Goal: Task Accomplishment & Management: Complete application form

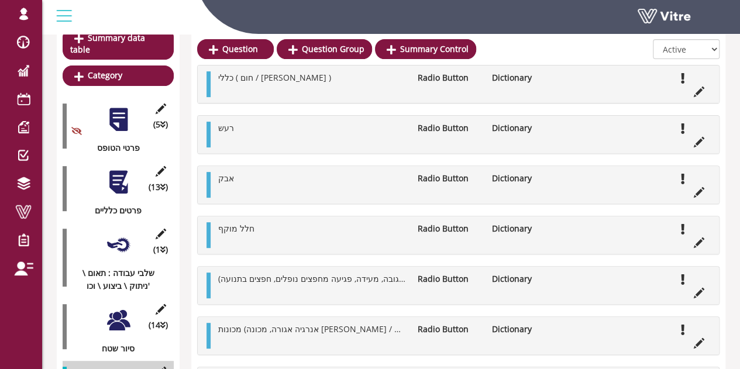
scroll to position [158, 0]
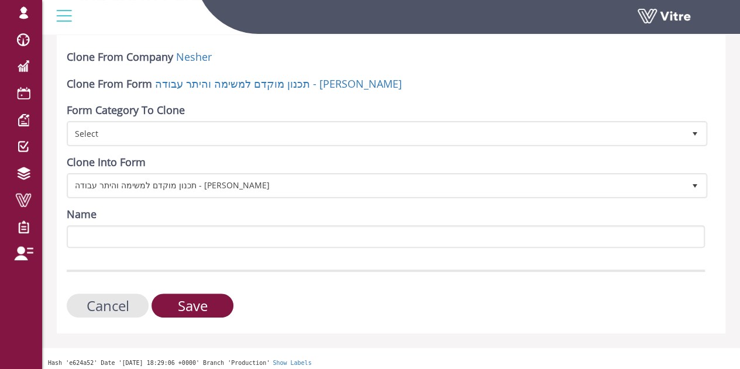
scroll to position [63, 0]
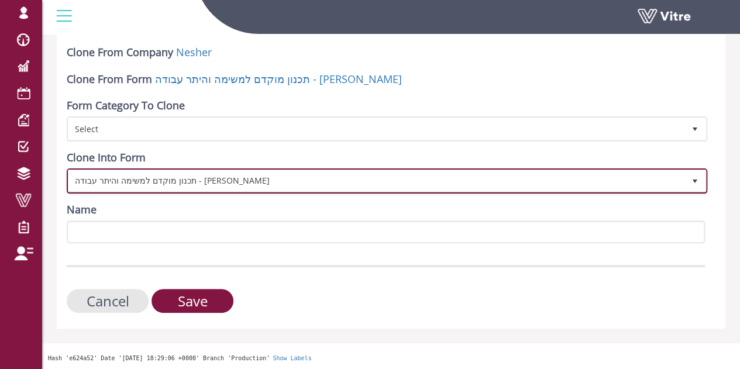
click at [177, 181] on span "תכנון מוקדם למשימה והיתר עבודה - שגיא לישי" at bounding box center [376, 180] width 616 height 21
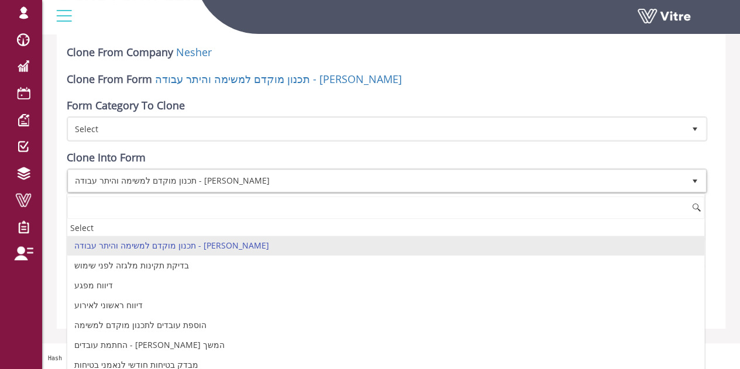
click at [719, 182] on div "Clone From Company Nesher Clone From Form תכנון מוקדם למשימה והיתר עבודה - שגיא…" at bounding box center [391, 179] width 669 height 298
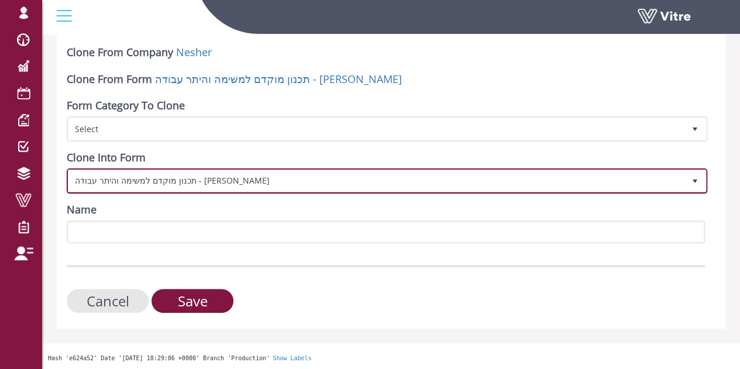
click at [190, 180] on span "תכנון מוקדם למשימה והיתר עבודה - שגיא לישי" at bounding box center [376, 180] width 616 height 21
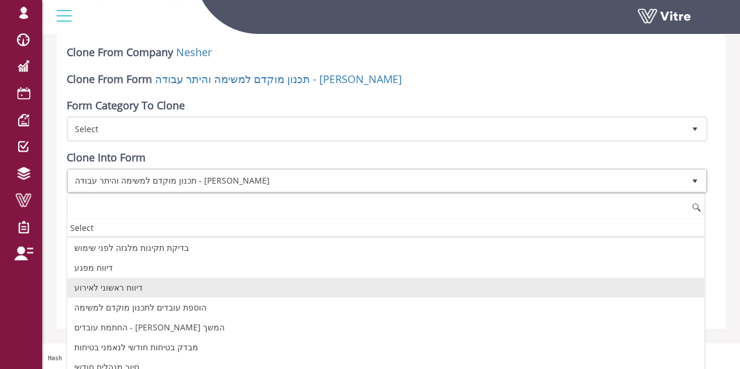
scroll to position [0, 0]
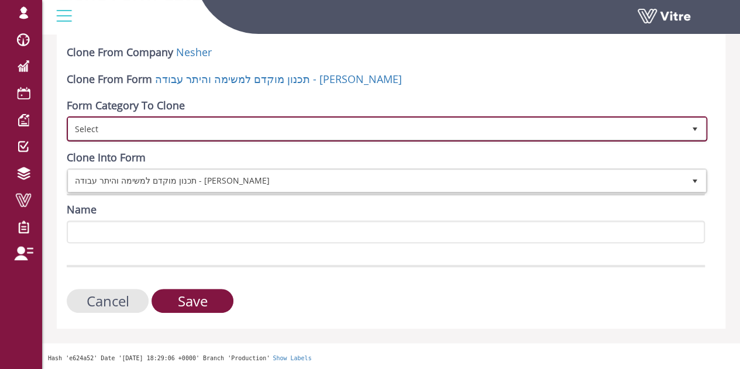
click at [135, 124] on span "Select" at bounding box center [376, 128] width 616 height 21
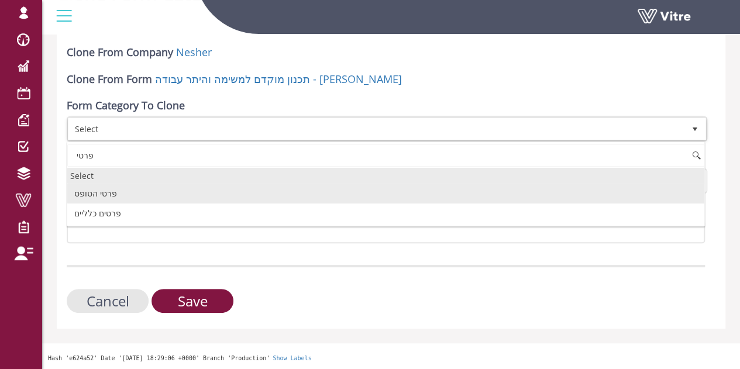
type input "פרטי"
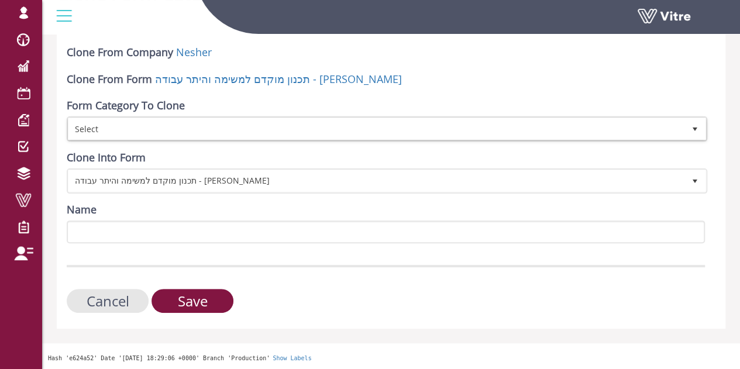
click at [724, 156] on div "Clone From Company Nesher Clone From Form תכנון מוקדם למשימה והיתר עבודה - שגיא…" at bounding box center [391, 179] width 669 height 298
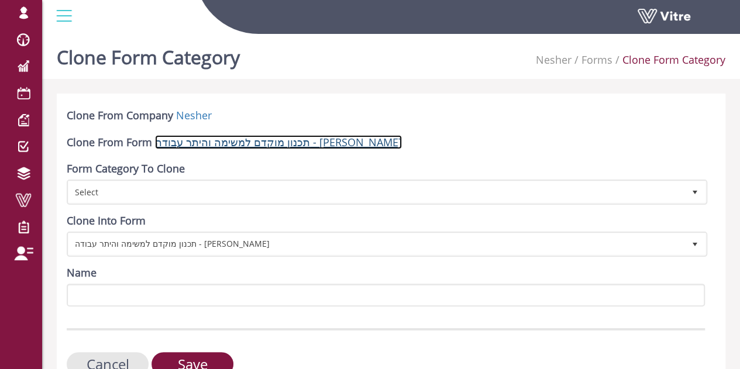
click at [272, 146] on link "תכנון מוקדם למשימה והיתר עבודה - שגיא לישי" at bounding box center [278, 142] width 247 height 14
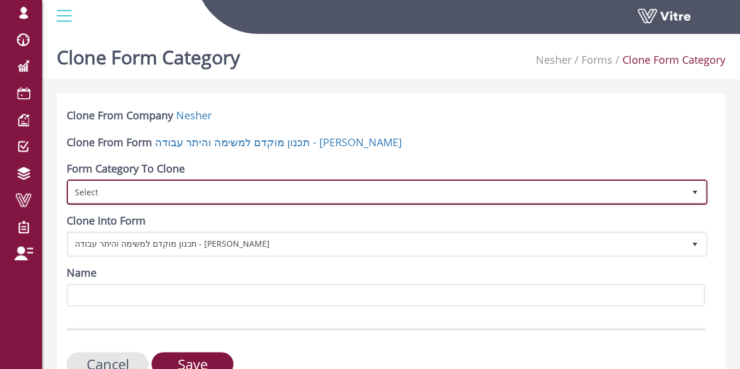
click at [210, 187] on span "Select" at bounding box center [376, 191] width 616 height 21
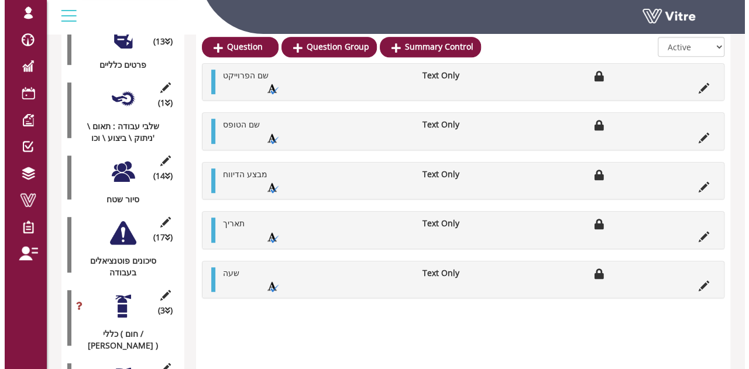
scroll to position [234, 0]
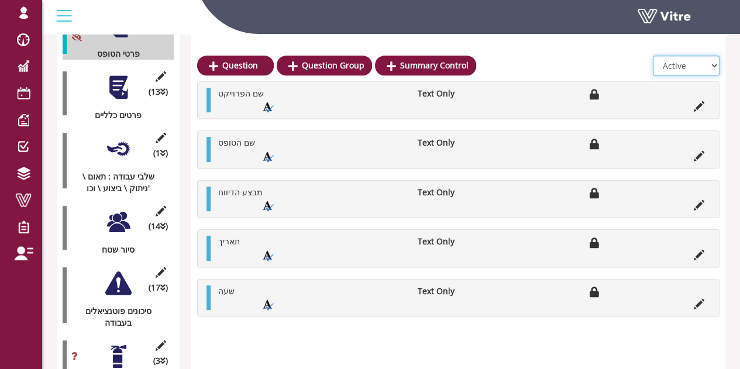
click at [685, 61] on select "All Active Not Active" at bounding box center [686, 66] width 67 height 20
select select "0"
click at [654, 56] on select "All Active Not Active" at bounding box center [686, 66] width 67 height 20
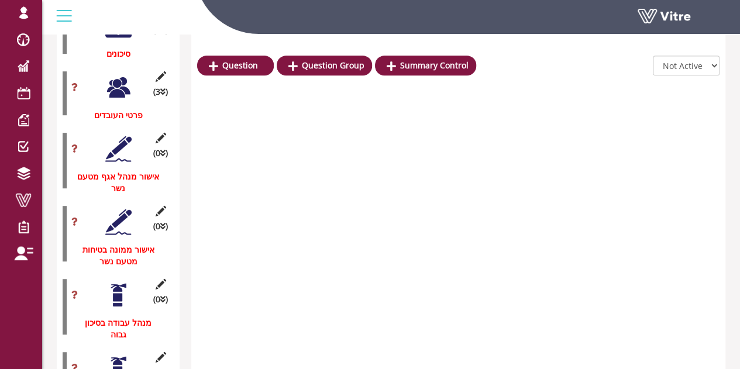
click at [159, 71] on icon at bounding box center [160, 76] width 15 height 11
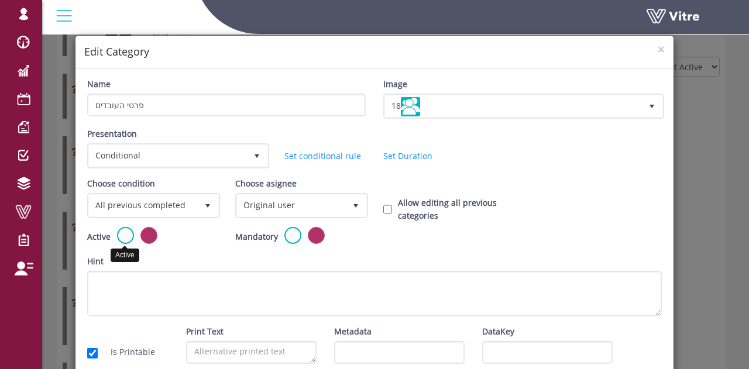
click at [130, 233] on label at bounding box center [125, 235] width 17 height 17
click at [0, 0] on input "radio" at bounding box center [0, 0] width 0 height 0
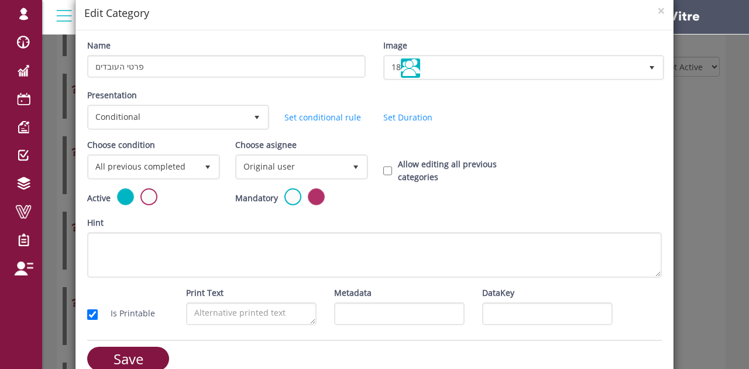
scroll to position [57, 0]
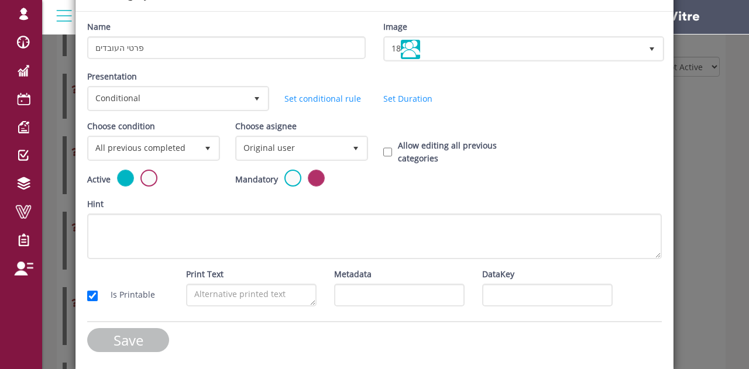
click at [121, 348] on input "Save" at bounding box center [128, 340] width 82 height 24
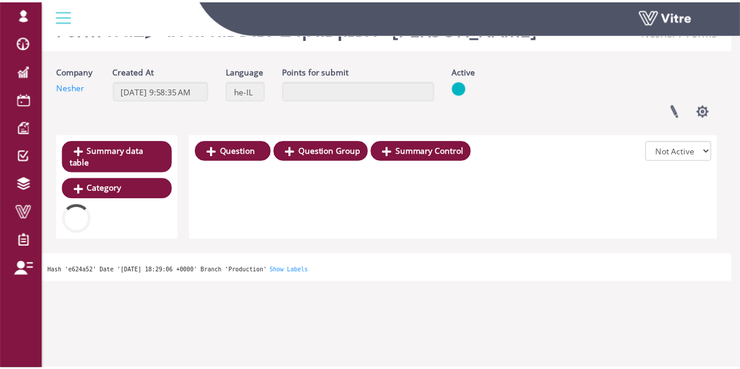
scroll to position [234, 0]
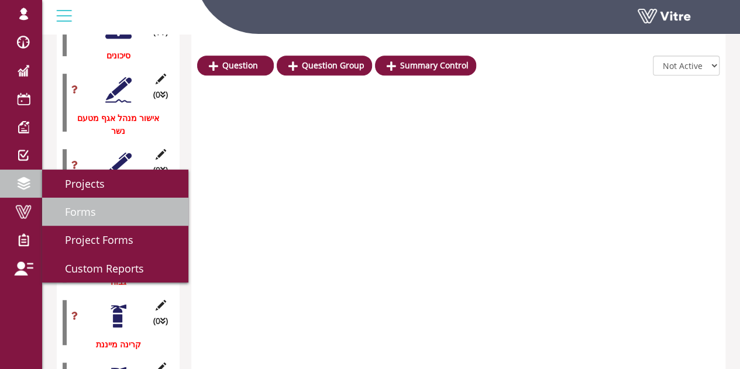
click at [120, 213] on link "Forms" at bounding box center [115, 212] width 146 height 28
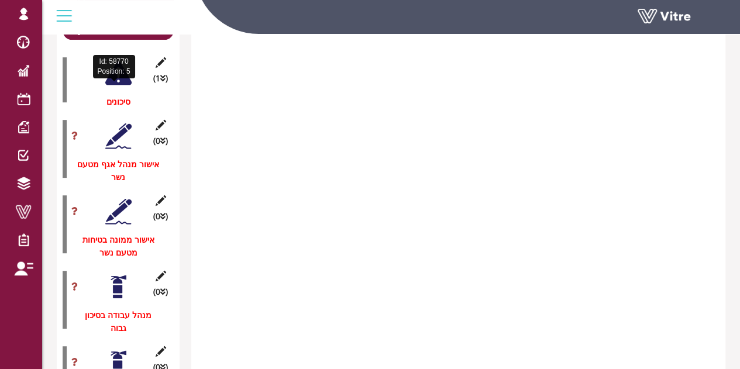
scroll to position [59, 0]
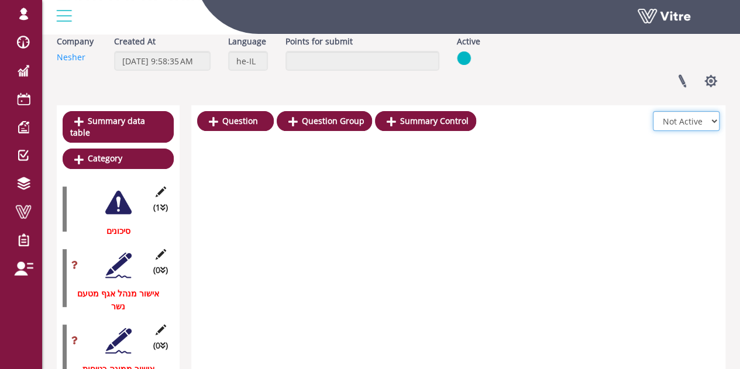
click at [700, 123] on select "All Active Not Active" at bounding box center [686, 121] width 67 height 20
select select "1"
click at [654, 111] on select "All Active Not Active" at bounding box center [686, 121] width 67 height 20
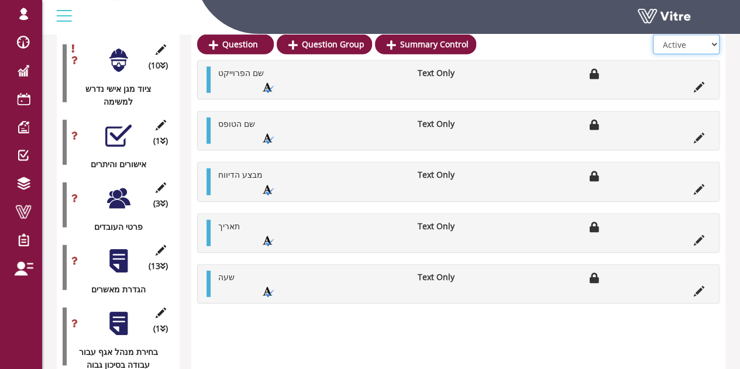
scroll to position [1580, 0]
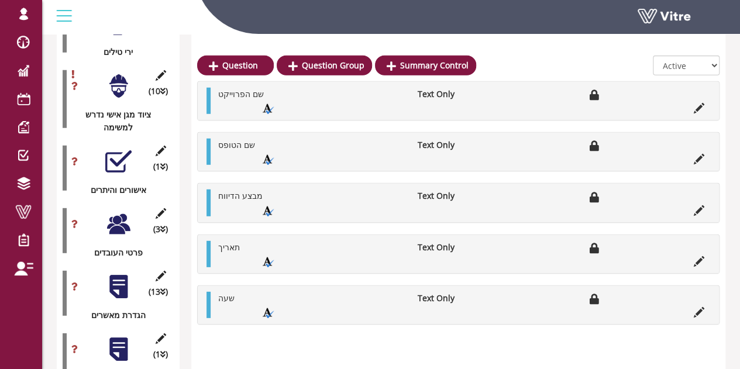
click at [125, 211] on div at bounding box center [118, 224] width 26 height 26
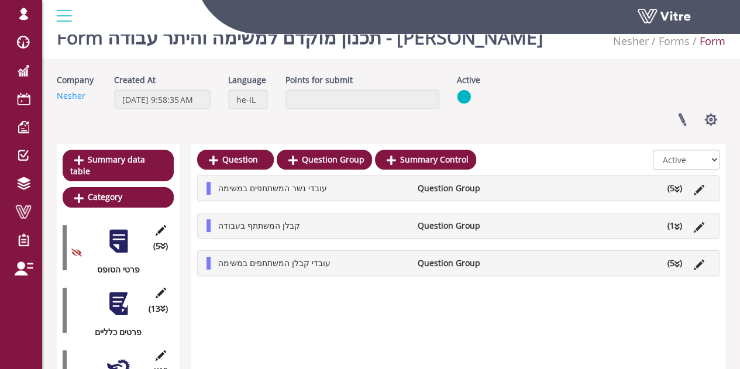
scroll to position [0, 0]
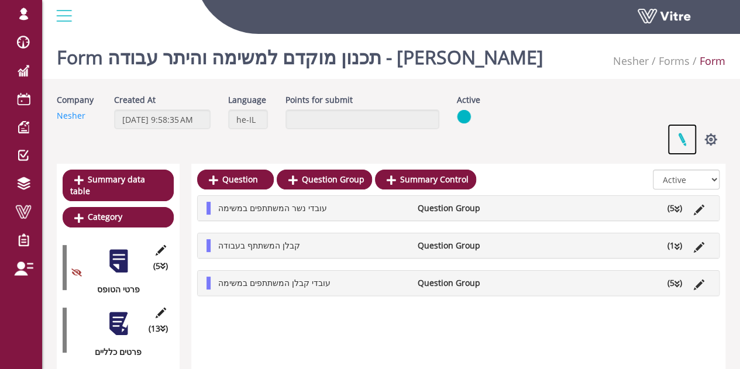
click at [671, 139] on link at bounding box center [682, 139] width 29 height 31
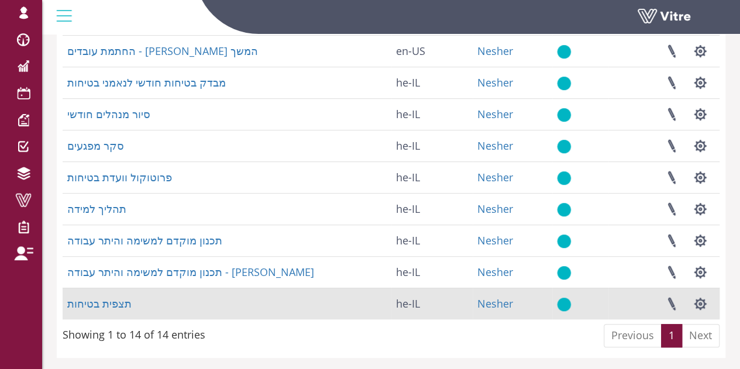
scroll to position [300, 0]
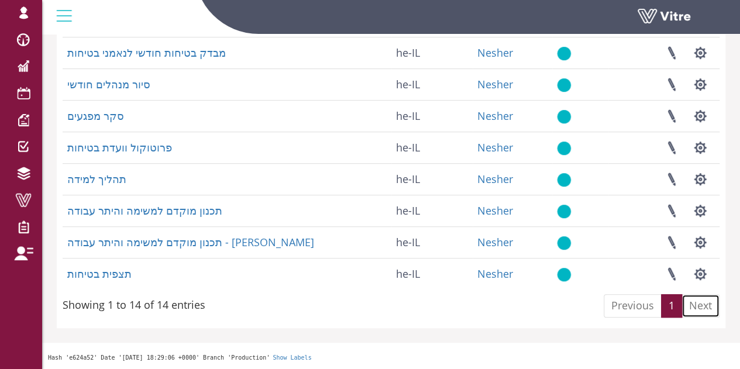
click at [699, 305] on link "Next" at bounding box center [701, 305] width 38 height 23
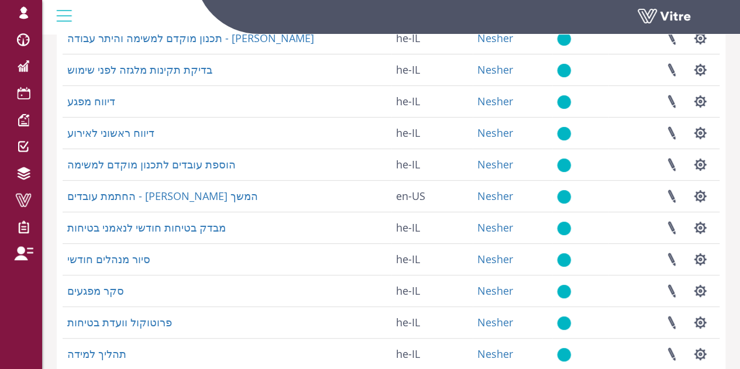
scroll to position [124, 0]
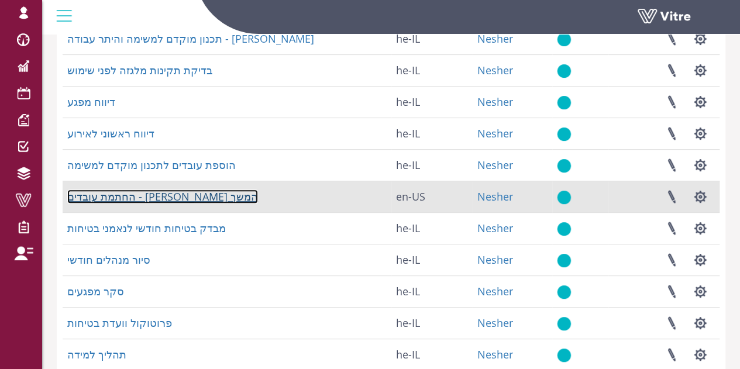
click at [150, 196] on link "החתמת עובדים - לישי המשך" at bounding box center [162, 197] width 191 height 14
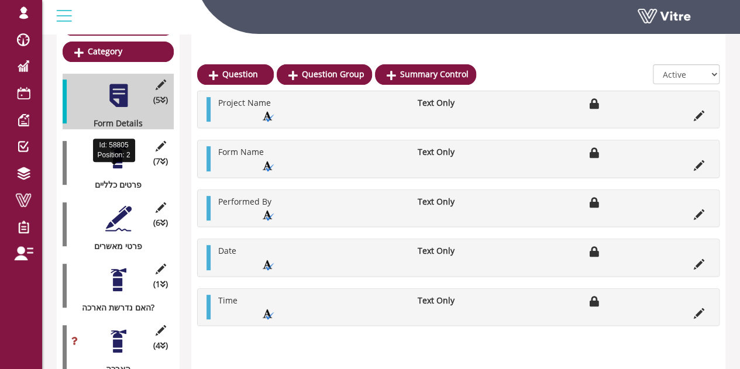
scroll to position [176, 0]
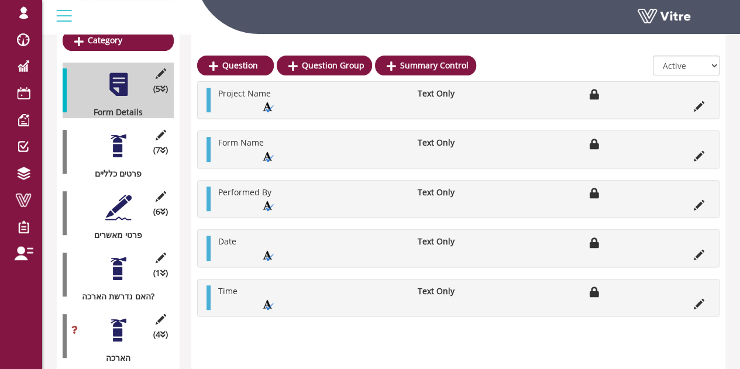
click at [118, 135] on div at bounding box center [118, 146] width 26 height 26
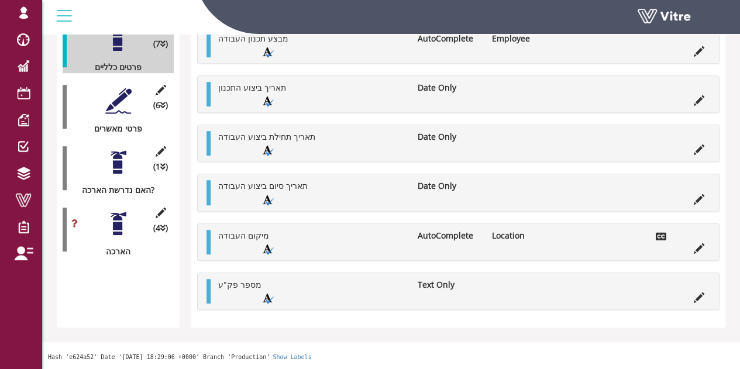
scroll to position [177, 0]
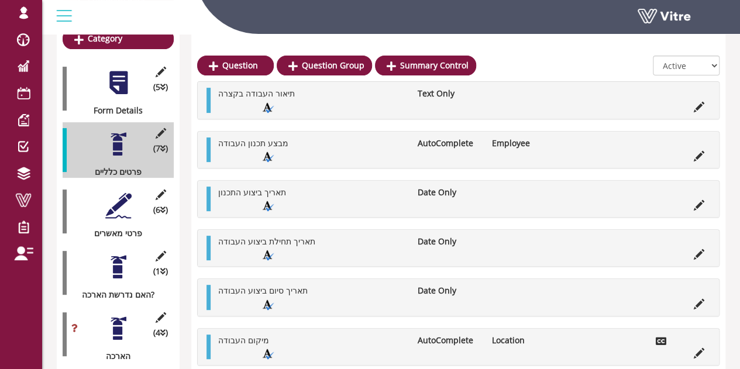
click at [127, 204] on div at bounding box center [118, 206] width 26 height 26
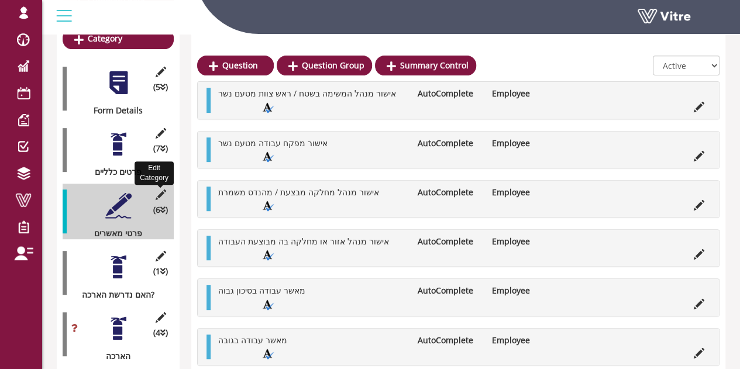
click at [162, 190] on icon at bounding box center [160, 195] width 15 height 11
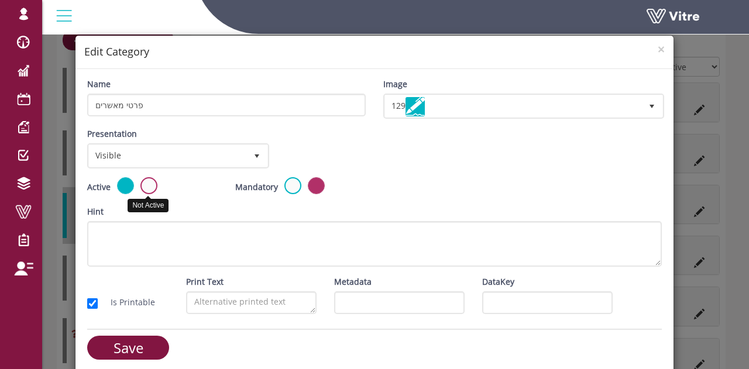
click at [144, 186] on label at bounding box center [148, 185] width 17 height 17
click at [0, 0] on input "radio" at bounding box center [0, 0] width 0 height 0
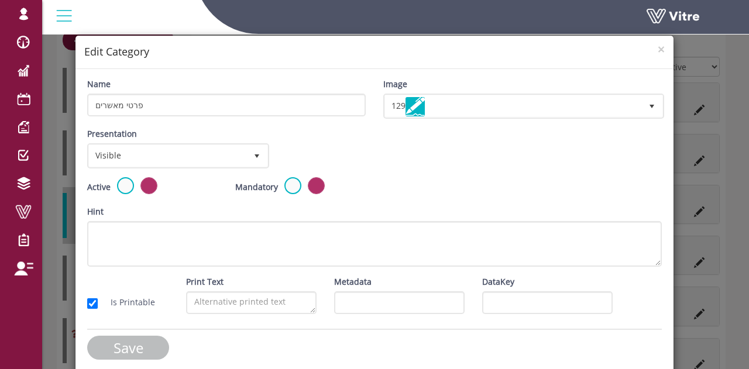
click at [146, 340] on input "Save" at bounding box center [128, 348] width 82 height 24
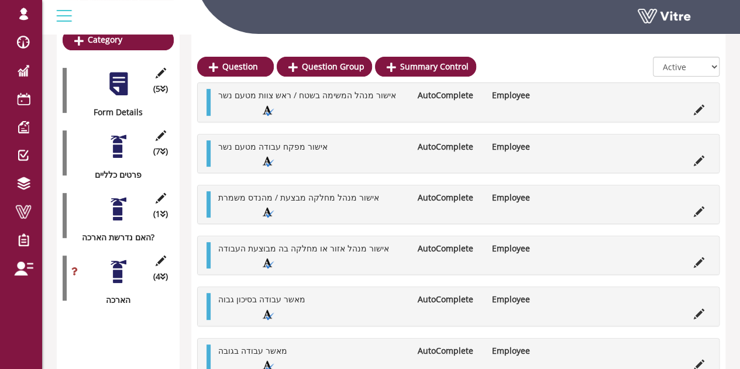
click at [154, 315] on div "Summary data table Category (5 ) Form Details (7 ) פרטים כלליים (6 ) פרטי מאשרי…" at bounding box center [118, 191] width 123 height 409
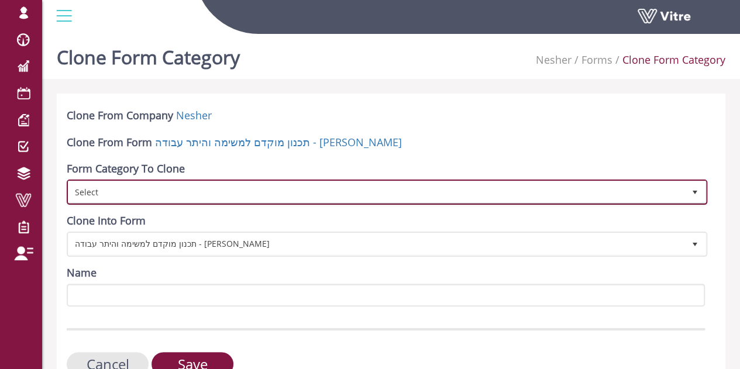
click at [195, 195] on span "Select" at bounding box center [376, 191] width 616 height 21
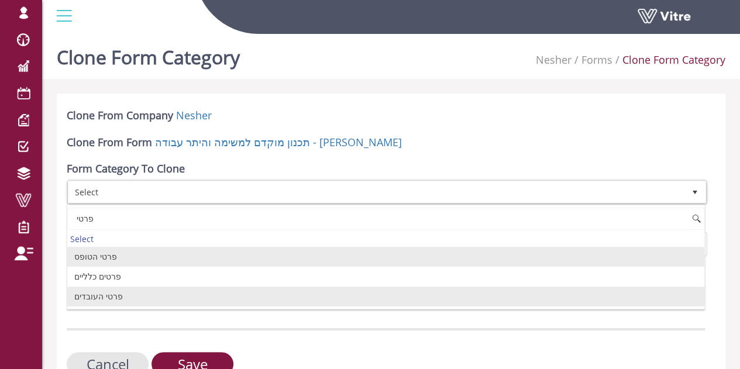
click at [114, 301] on li "פרטי העובדים" at bounding box center [385, 297] width 637 height 20
type input "פרטי"
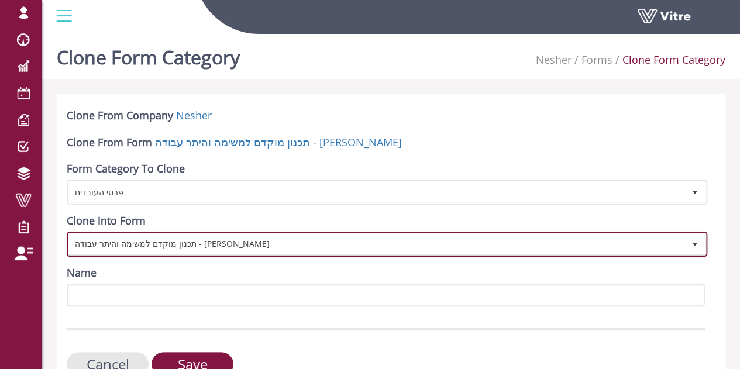
click at [206, 248] on span "תכנון מוקדם למשימה והיתר עבודה - [PERSON_NAME]" at bounding box center [376, 244] width 616 height 21
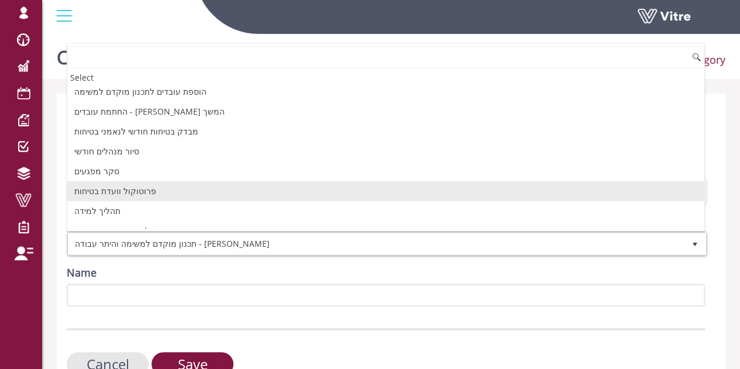
scroll to position [59, 0]
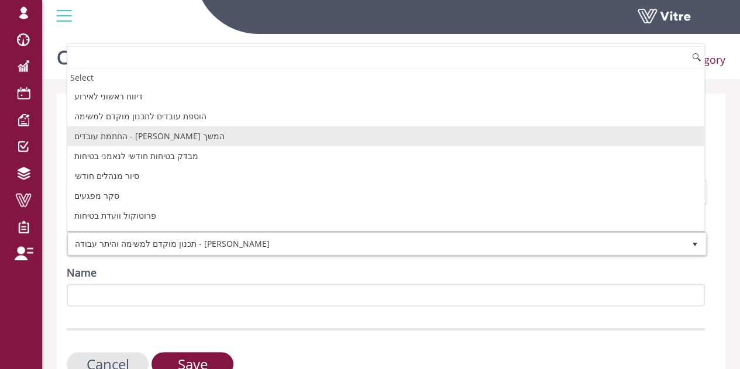
click at [147, 136] on li "החתמת עובדים - [PERSON_NAME] המשך" at bounding box center [385, 136] width 637 height 20
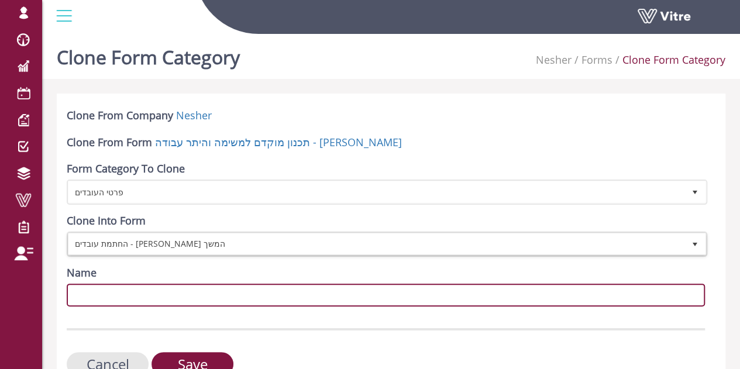
click at [193, 296] on input "Name" at bounding box center [386, 295] width 639 height 23
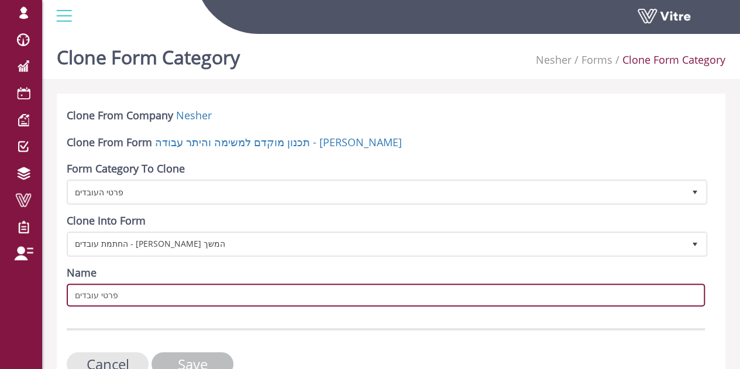
type input "פרטי עובדים"
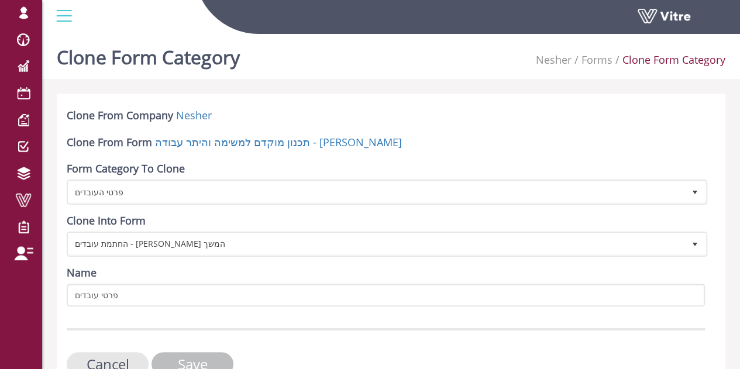
click at [198, 361] on input "Save" at bounding box center [193, 364] width 82 height 24
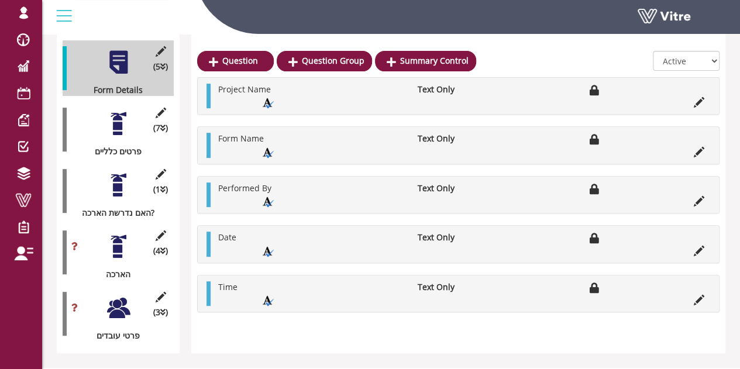
scroll to position [211, 0]
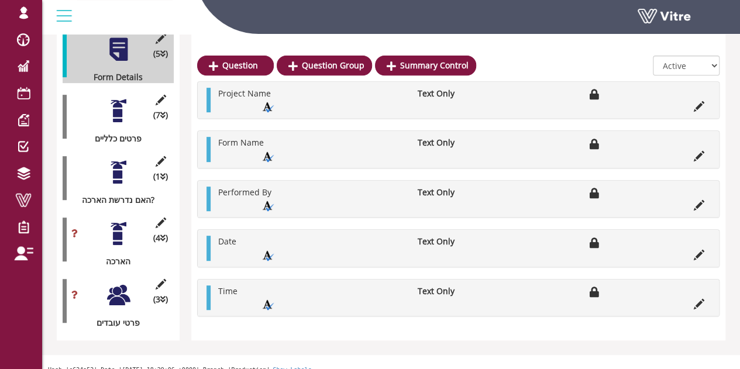
click at [113, 282] on div at bounding box center [118, 295] width 26 height 26
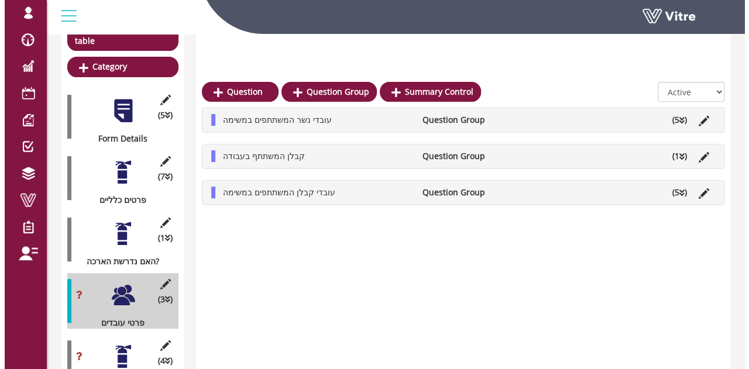
scroll to position [176, 0]
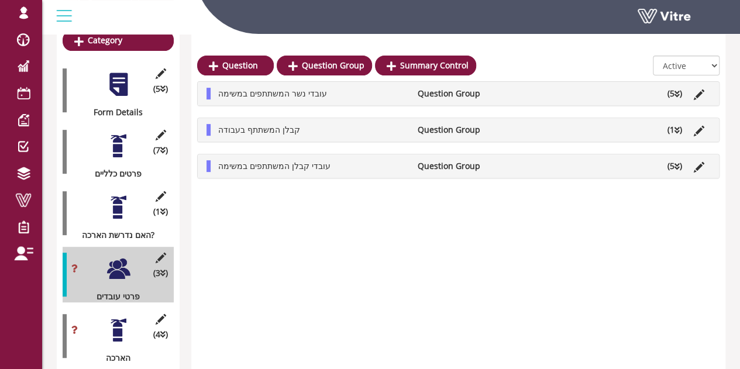
click at [184, 286] on div "Summary data table Category (5 ) Form Details (7 ) פרטים כלליים (0 ) פרטי מאשרי…" at bounding box center [391, 181] width 669 height 389
click at [163, 253] on icon at bounding box center [160, 258] width 15 height 11
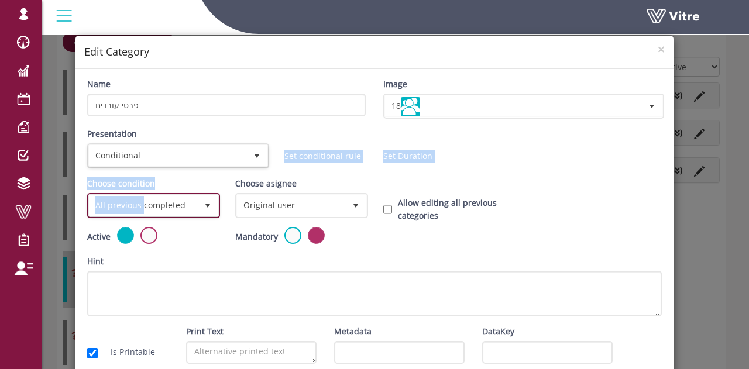
drag, startPoint x: 140, startPoint y: 209, endPoint x: 163, endPoint y: 159, distance: 54.7
click at [163, 159] on form "Name פרטי עובדים Image 18 18 Presentation Conditional 5 Set Duration Minutes 0 …" at bounding box center [374, 248] width 575 height 341
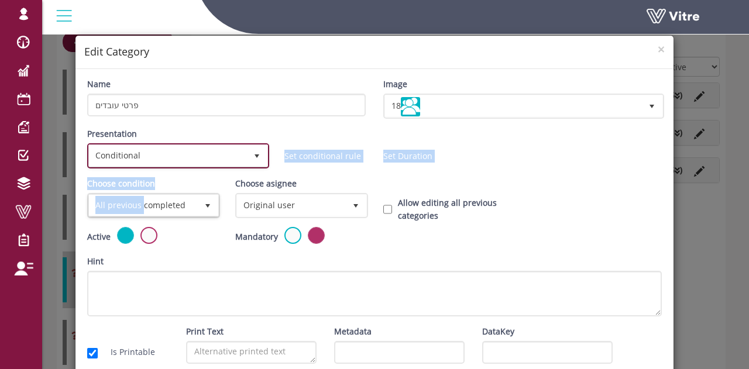
click at [166, 156] on span "Conditional" at bounding box center [167, 155] width 157 height 21
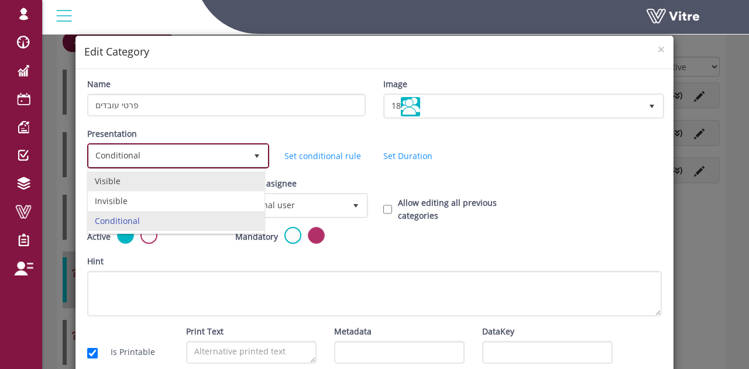
click at [155, 179] on li "Visible" at bounding box center [176, 181] width 177 height 20
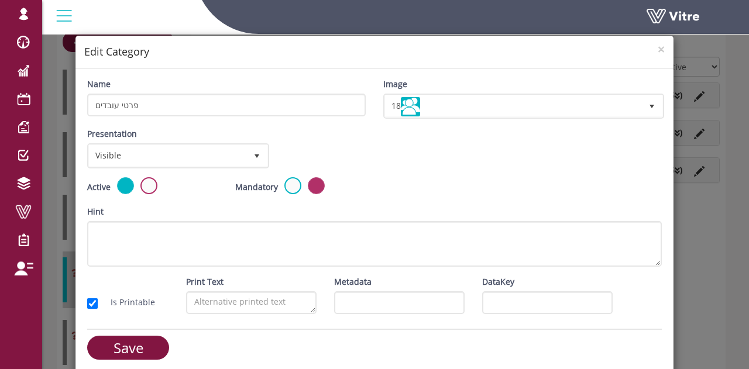
drag, startPoint x: 440, startPoint y: 162, endPoint x: 375, endPoint y: 211, distance: 81.1
click at [441, 162] on div "Presentation Visible 0 Set Duration Minutes 0 Set conditional rule Set Duration" at bounding box center [374, 153] width 592 height 50
click at [124, 345] on input "Save" at bounding box center [128, 348] width 82 height 24
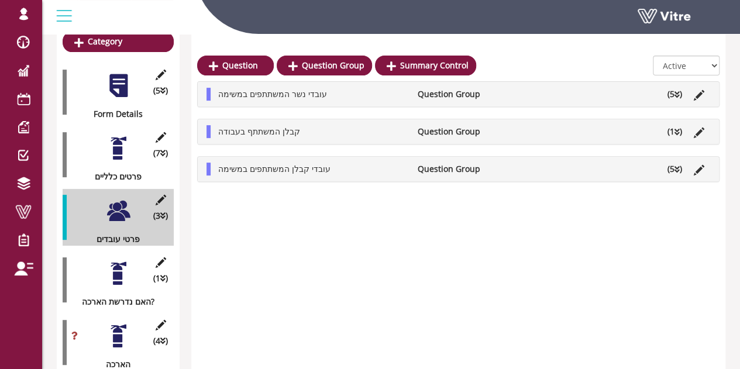
click at [678, 94] on icon at bounding box center [677, 95] width 5 height 8
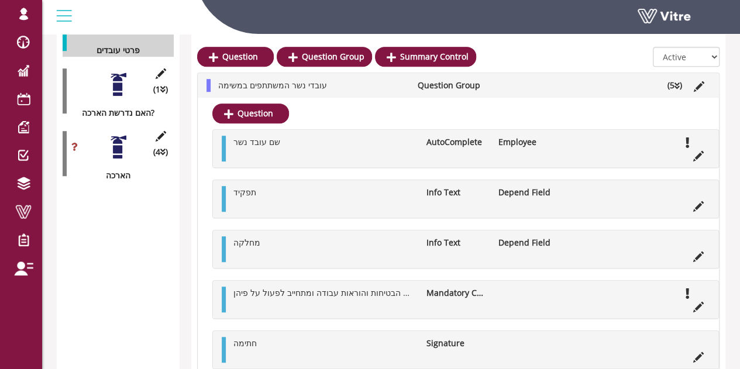
scroll to position [346, 0]
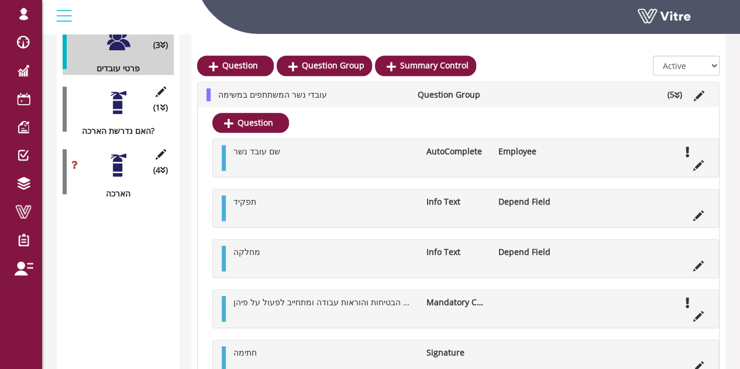
click at [677, 93] on icon at bounding box center [677, 95] width 5 height 8
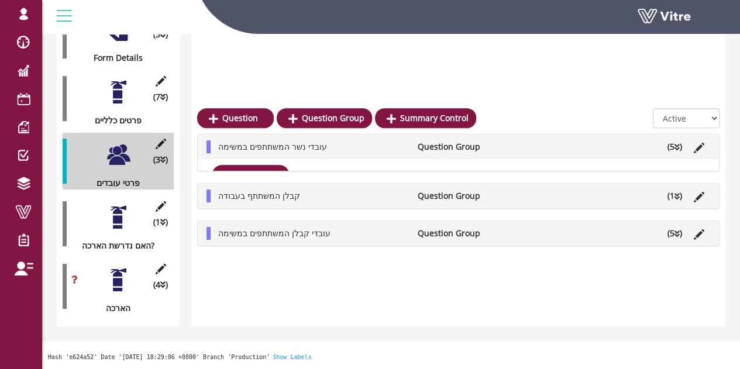
scroll to position [219, 0]
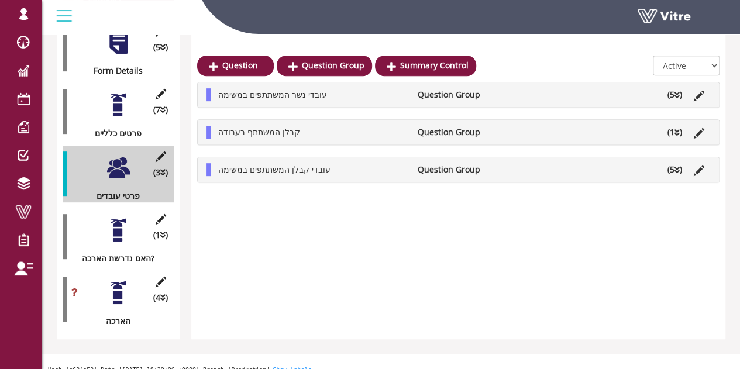
click at [677, 129] on icon at bounding box center [677, 133] width 5 height 8
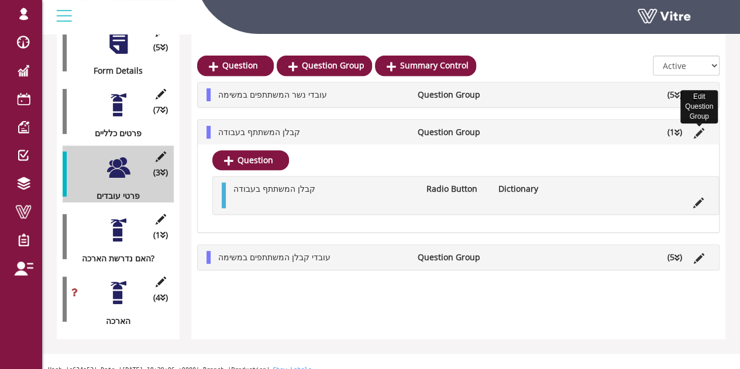
click at [699, 128] on icon at bounding box center [699, 133] width 11 height 11
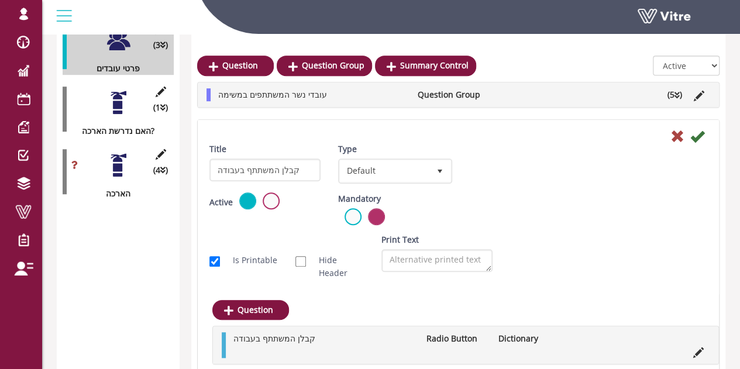
click at [261, 194] on div "Active" at bounding box center [265, 202] width 111 height 19
click at [270, 196] on label at bounding box center [271, 201] width 17 height 17
click at [0, 0] on input "radio" at bounding box center [0, 0] width 0 height 0
click at [696, 135] on icon at bounding box center [698, 136] width 14 height 14
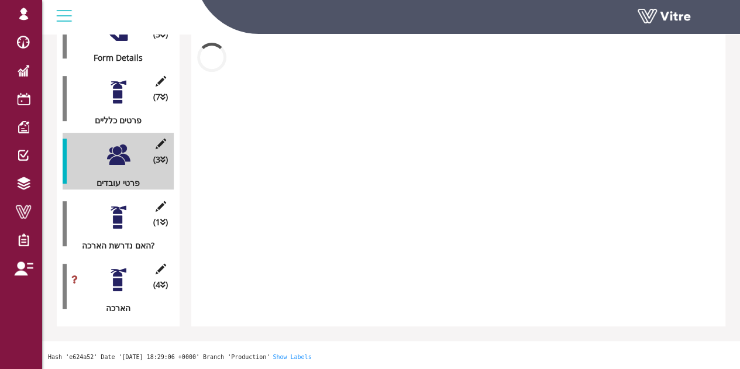
scroll to position [219, 0]
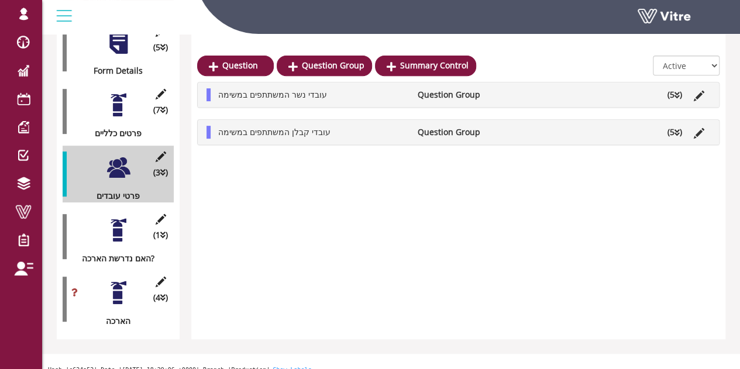
click at [674, 136] on li "(5 )" at bounding box center [675, 132] width 26 height 13
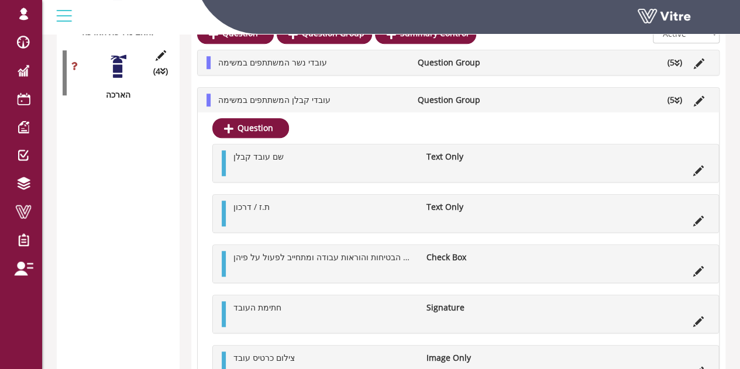
scroll to position [464, 0]
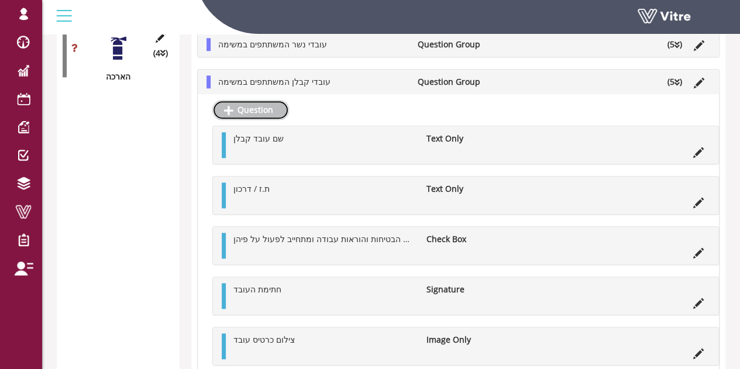
click at [238, 105] on link "Question" at bounding box center [250, 110] width 77 height 20
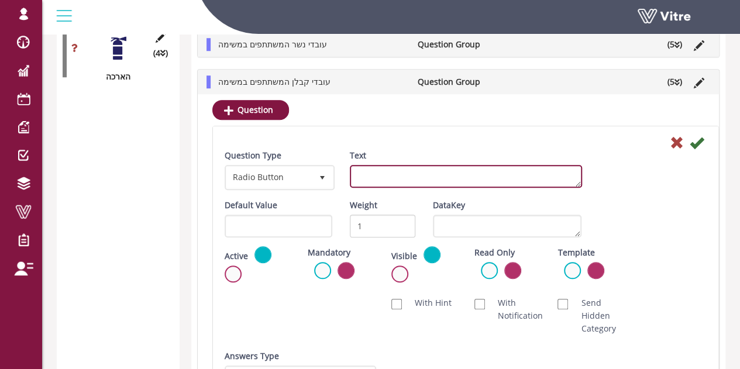
click at [376, 173] on textarea "Text" at bounding box center [466, 176] width 232 height 23
type textarea "שם חברת קבלן"
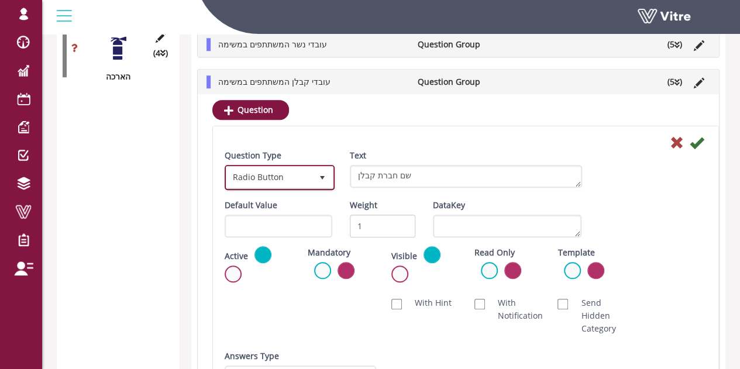
click at [295, 171] on span "Radio Button" at bounding box center [268, 177] width 85 height 21
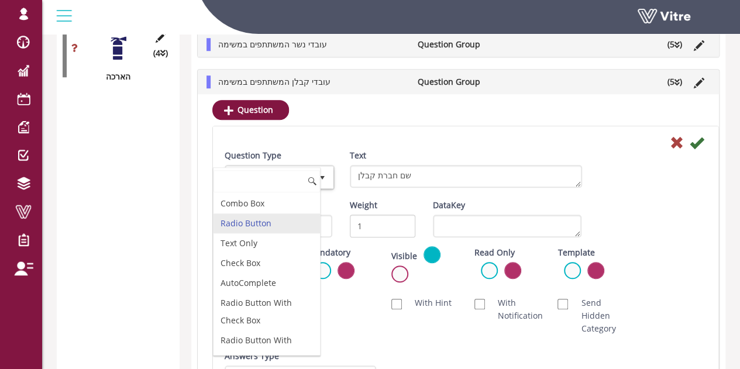
click at [251, 222] on li "Radio Button" at bounding box center [267, 224] width 107 height 20
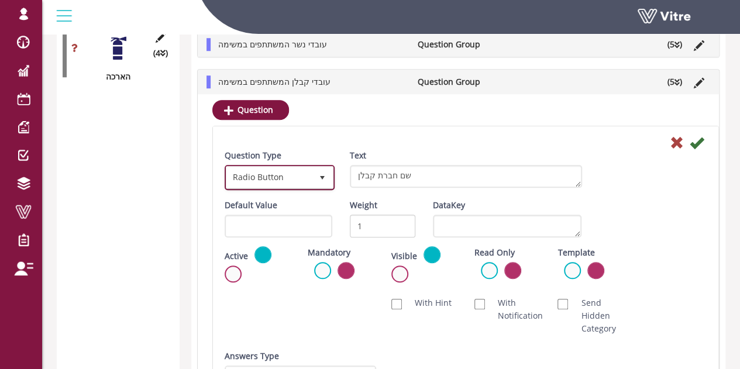
scroll to position [522, 0]
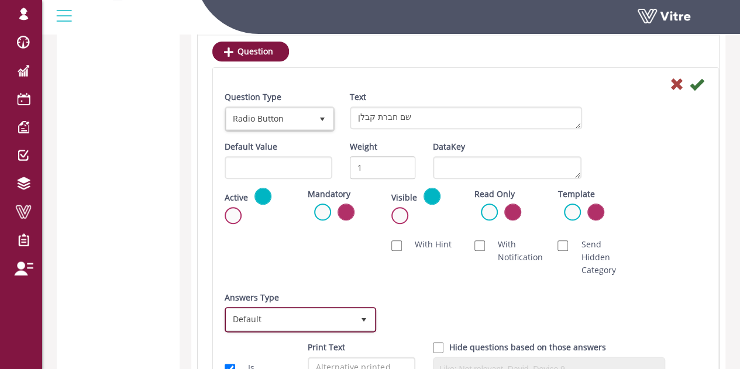
click at [297, 314] on span "Default" at bounding box center [289, 319] width 127 height 21
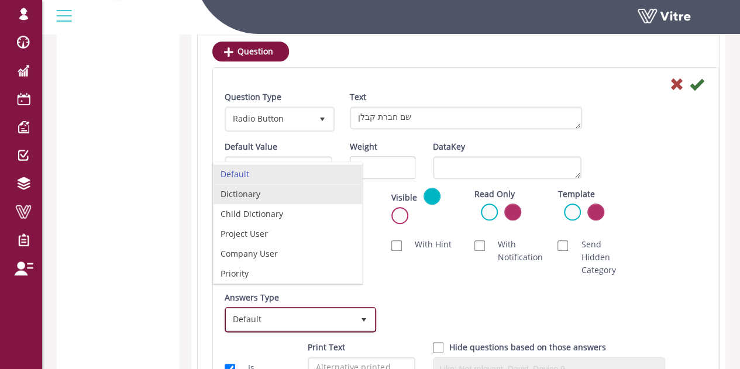
click at [265, 193] on li "Dictionary" at bounding box center [288, 194] width 149 height 20
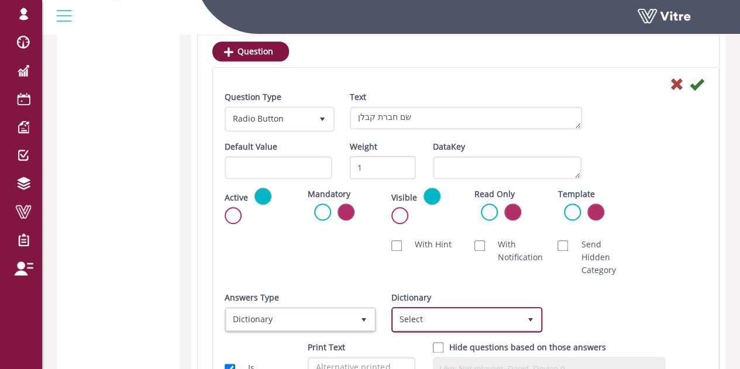
click at [411, 315] on span "Select" at bounding box center [456, 319] width 127 height 21
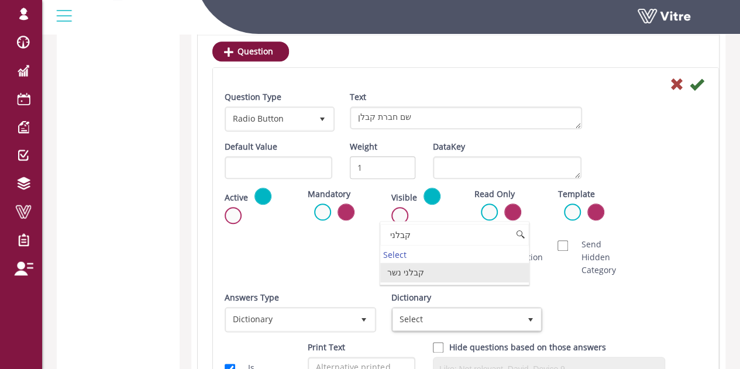
click at [433, 270] on li "קבלני נשר" at bounding box center [454, 273] width 149 height 20
type input "קבלני"
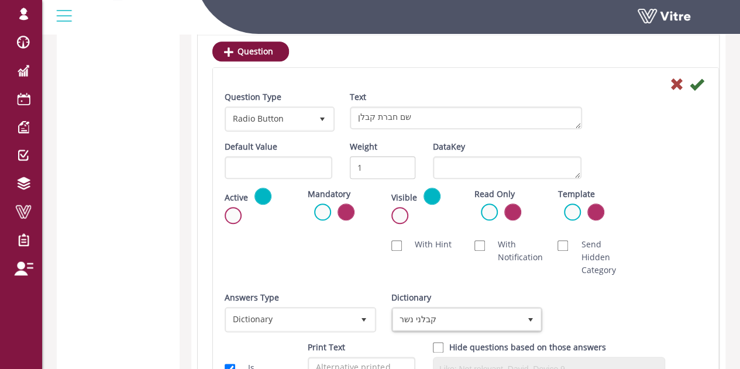
click at [272, 255] on div "Scan NFC Must scan With Hint With Notification Send Hidden Category No Image Op…" at bounding box center [466, 257] width 500 height 50
click at [293, 121] on span "Radio Button" at bounding box center [268, 118] width 85 height 21
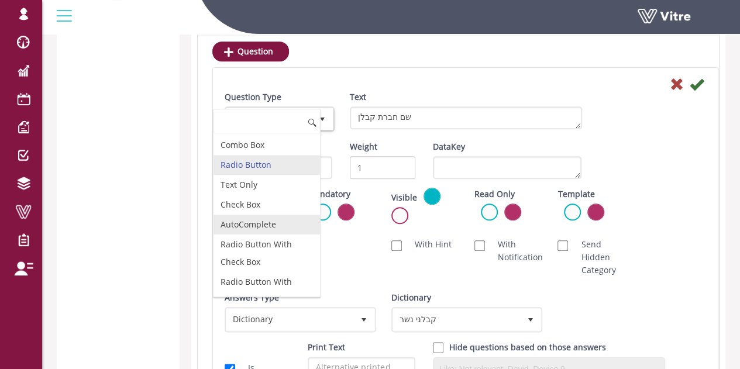
click at [254, 223] on li "AutoComplete" at bounding box center [267, 225] width 107 height 20
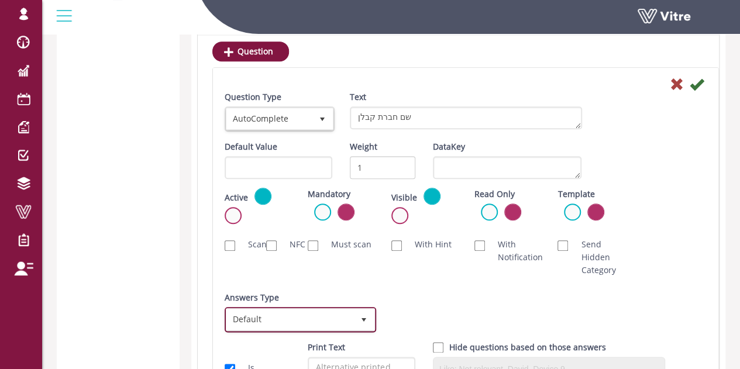
click at [286, 327] on span "Default" at bounding box center [289, 319] width 127 height 21
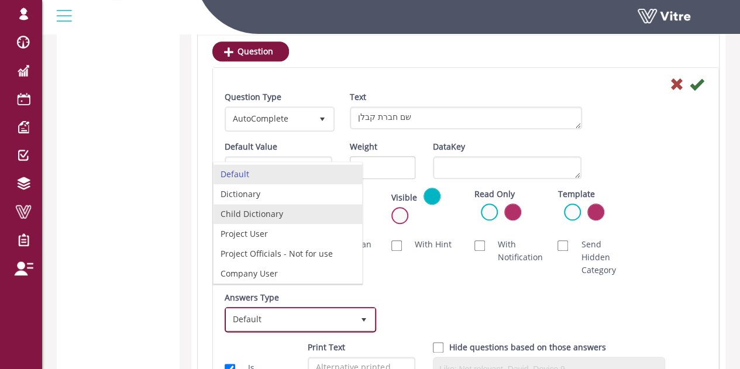
click at [258, 196] on li "Dictionary" at bounding box center [288, 194] width 149 height 20
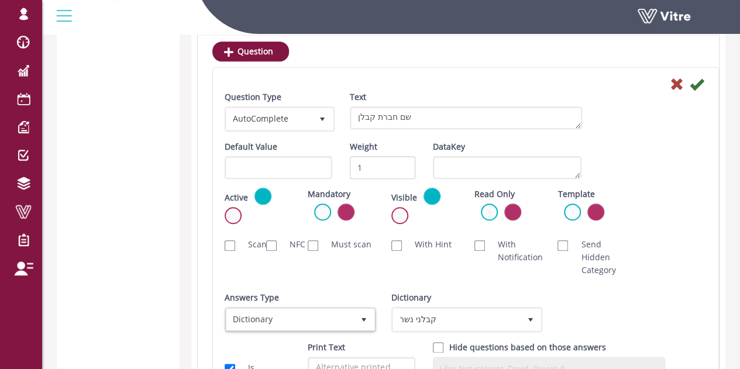
click at [579, 298] on div "Answers Type Dictionary 1 Answers Type Dictionary 1 Module Select Form Context …" at bounding box center [466, 316] width 500 height 50
click at [696, 83] on icon at bounding box center [697, 84] width 14 height 14
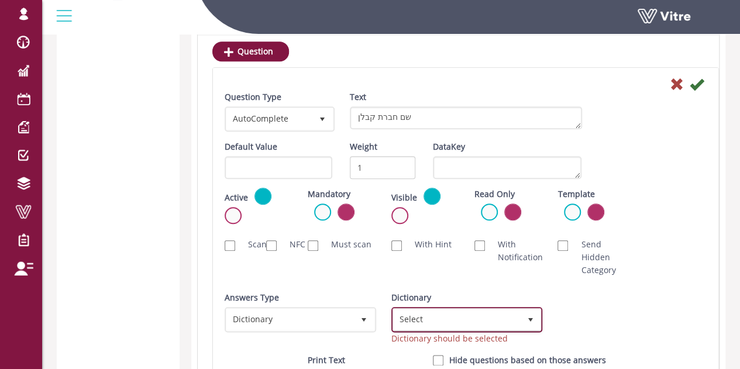
click at [499, 318] on span "Select" at bounding box center [456, 319] width 127 height 21
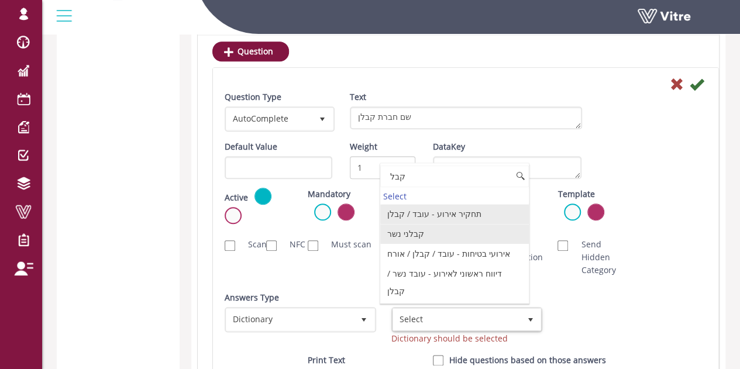
click at [419, 230] on li "קבלני נשר" at bounding box center [454, 234] width 149 height 20
type input "קבל"
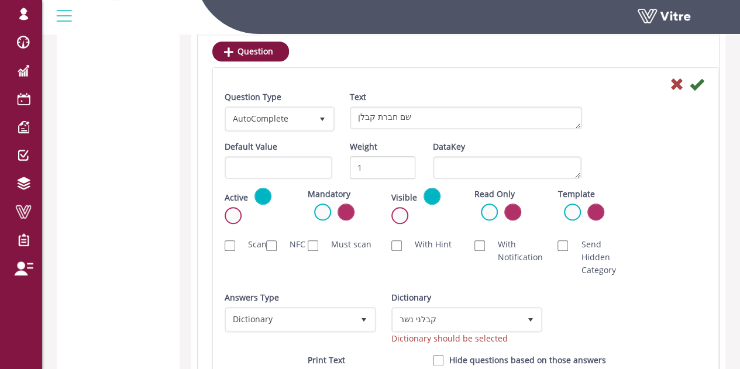
click at [701, 73] on div "Question Type AutoComplete 11 Text שם חברת קבלן Default Value Weight 1 DataKey …" at bounding box center [466, 246] width 506 height 356
click at [701, 78] on icon at bounding box center [697, 84] width 14 height 14
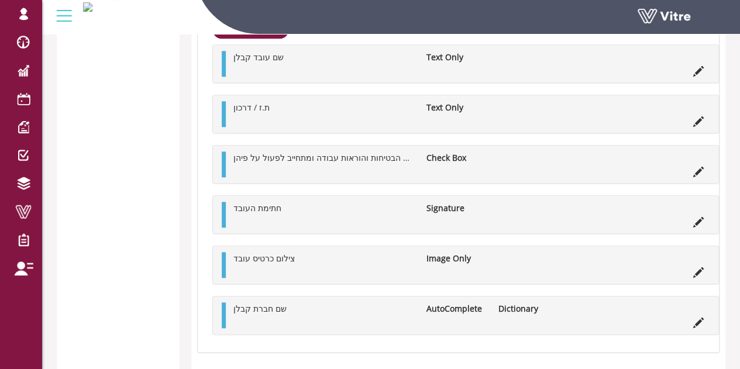
click at [224, 315] on div at bounding box center [224, 316] width 4 height 26
drag, startPoint x: 224, startPoint y: 315, endPoint x: 226, endPoint y: 91, distance: 224.2
click at [226, 91] on div "שם עובד קבלן Text Only ת.ז / דרכון Text Only אני מאשר שקיבלתי את הנחיות הבטיחות…" at bounding box center [465, 189] width 507 height 290
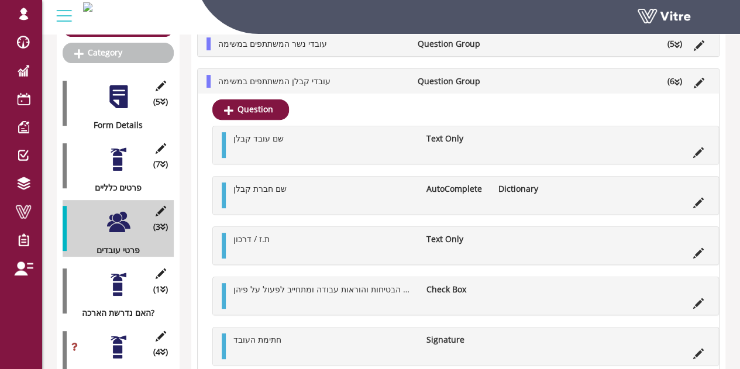
scroll to position [59, 0]
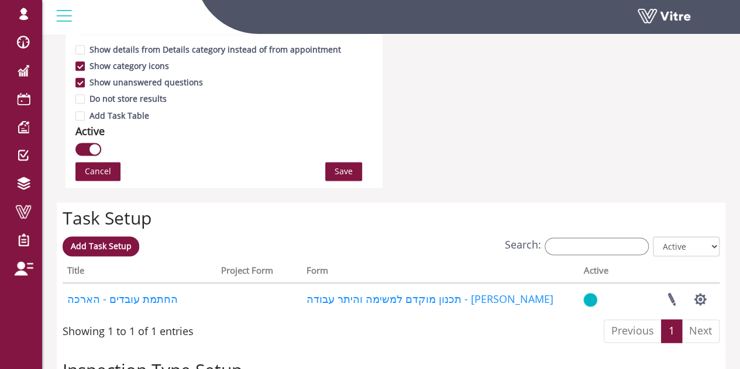
scroll to position [761, 0]
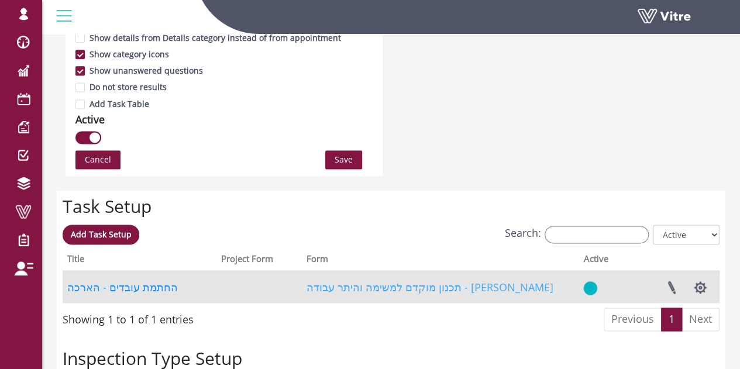
click at [340, 284] on link "תכנון מוקדם למשימה והיתר עבודה - [PERSON_NAME]" at bounding box center [430, 287] width 247 height 14
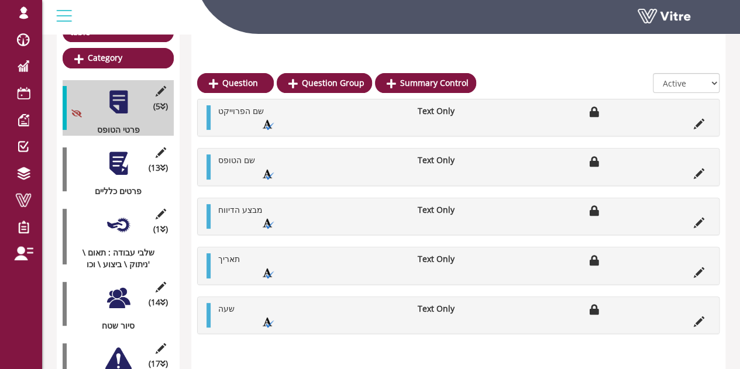
scroll to position [176, 0]
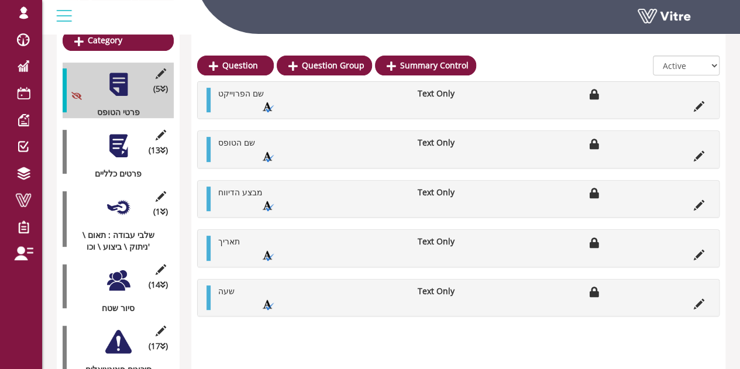
click at [109, 194] on div at bounding box center [118, 207] width 26 height 26
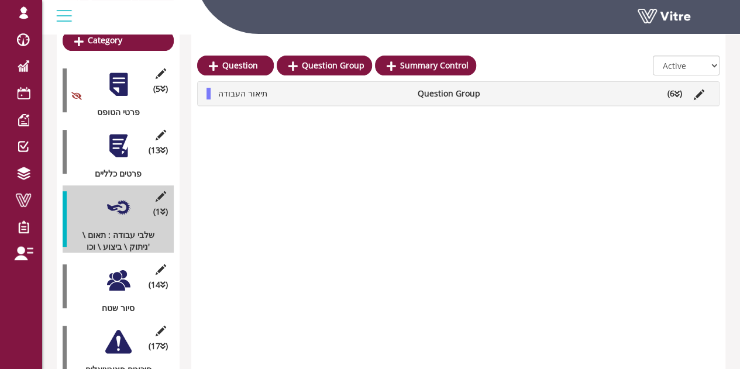
click at [125, 267] on div at bounding box center [118, 280] width 26 height 26
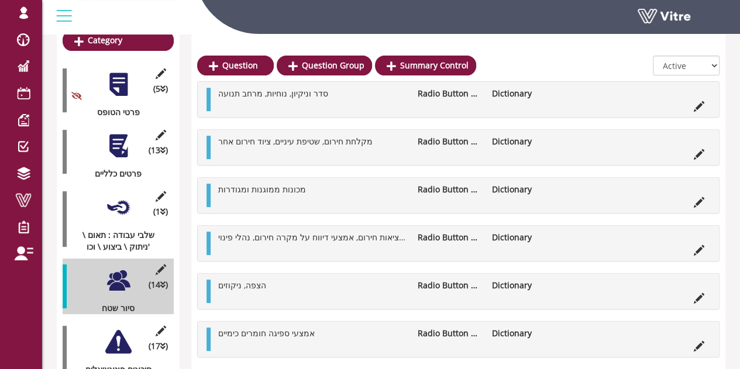
click at [116, 207] on div at bounding box center [118, 207] width 26 height 26
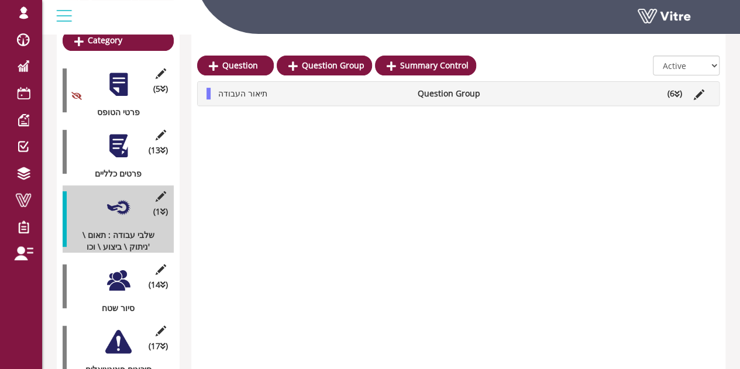
click at [123, 146] on div at bounding box center [118, 146] width 26 height 26
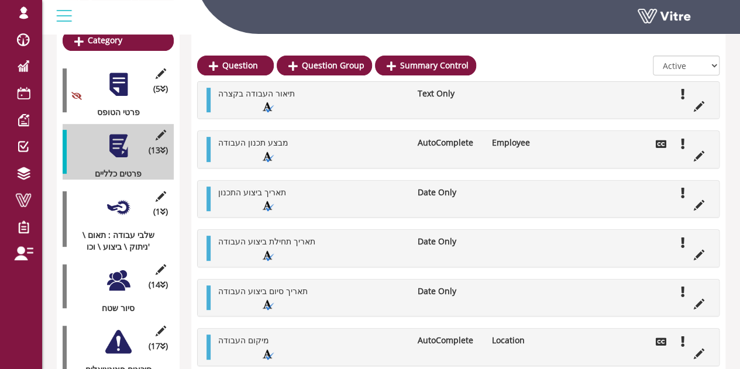
click at [120, 204] on div at bounding box center [118, 207] width 26 height 26
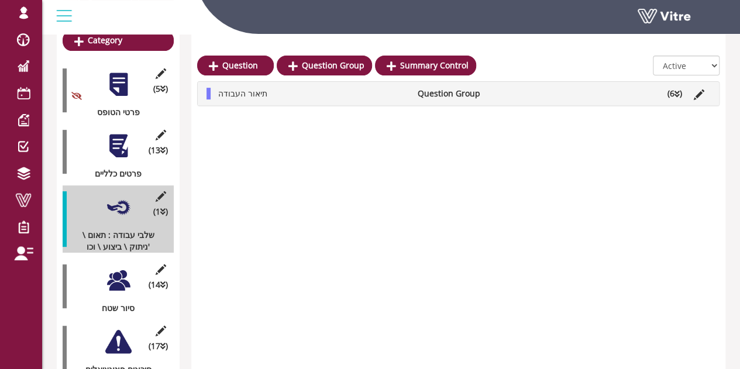
click at [675, 98] on icon at bounding box center [677, 94] width 5 height 8
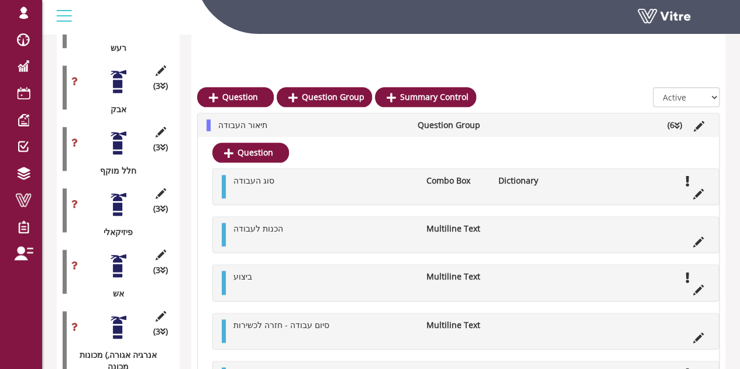
scroll to position [702, 0]
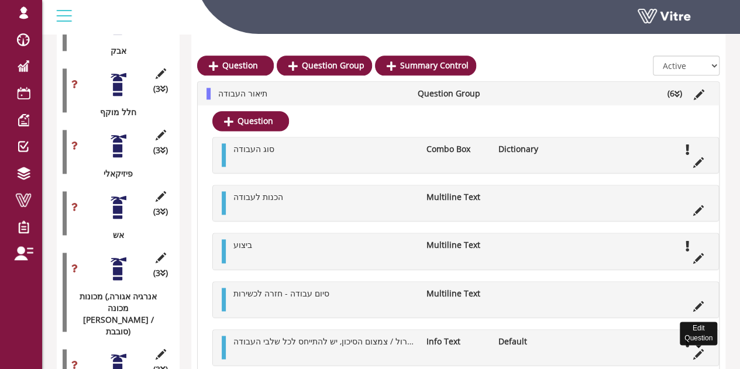
click at [699, 352] on icon at bounding box center [699, 354] width 11 height 11
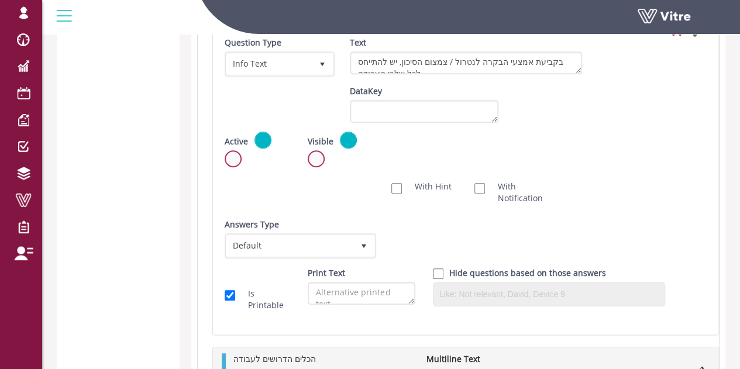
scroll to position [2517, 0]
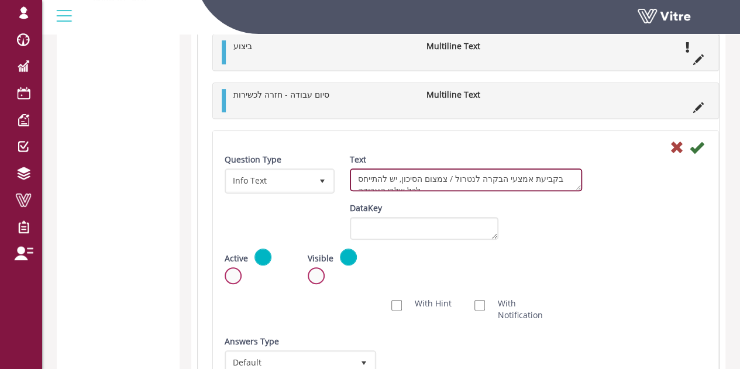
click at [425, 179] on textarea "בקביעת אמצעי הבקרה לנטרול / צמצום הסיכון, יש להתייחס לכל שלבי העבודה" at bounding box center [466, 180] width 232 height 23
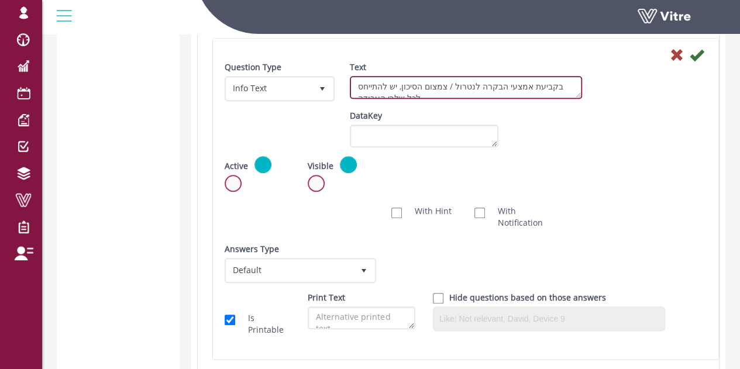
scroll to position [2604, 0]
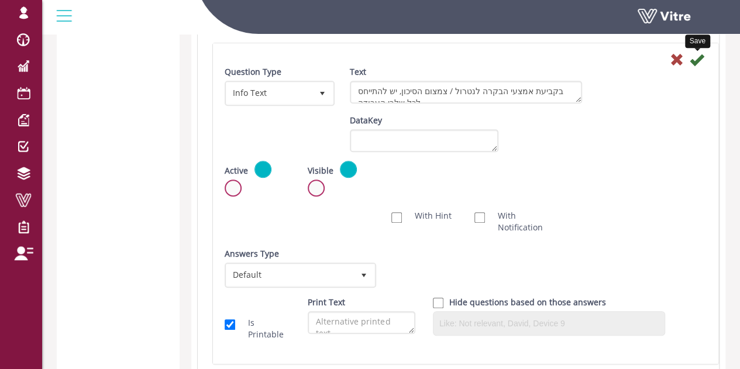
click at [702, 59] on icon at bounding box center [697, 60] width 14 height 14
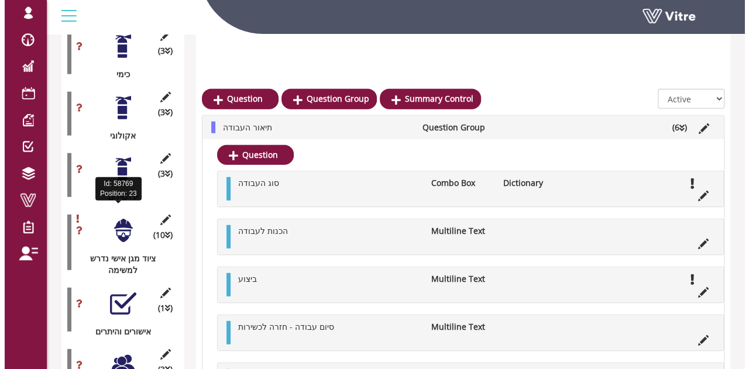
scroll to position [1463, 0]
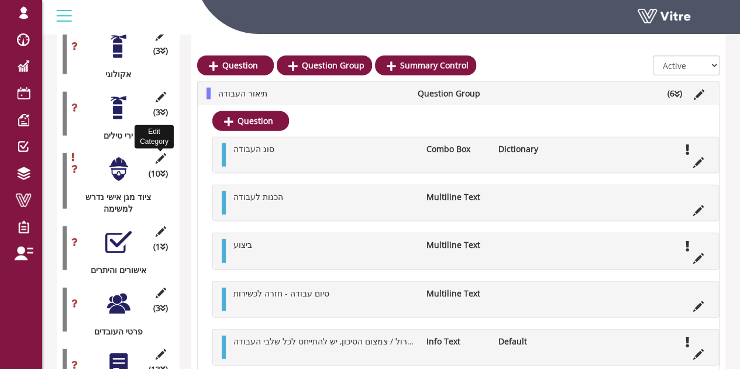
click at [164, 153] on icon at bounding box center [160, 158] width 15 height 11
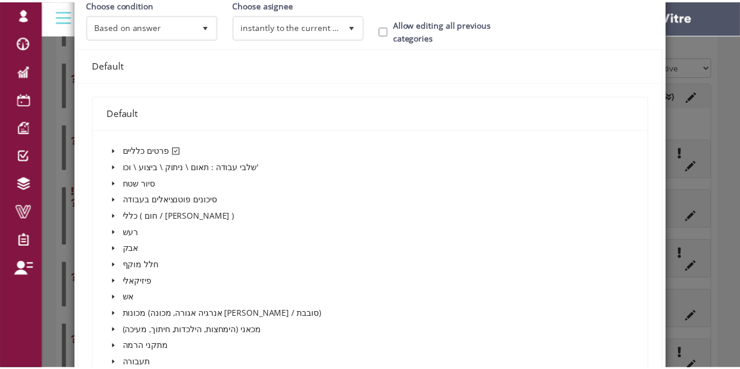
scroll to position [0, 0]
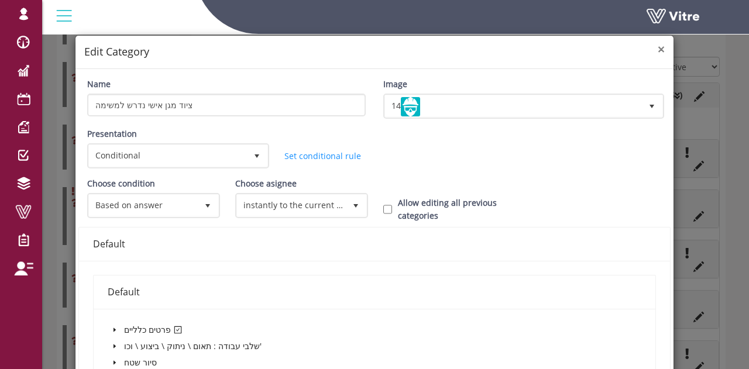
click at [658, 53] on span "×" at bounding box center [661, 49] width 7 height 16
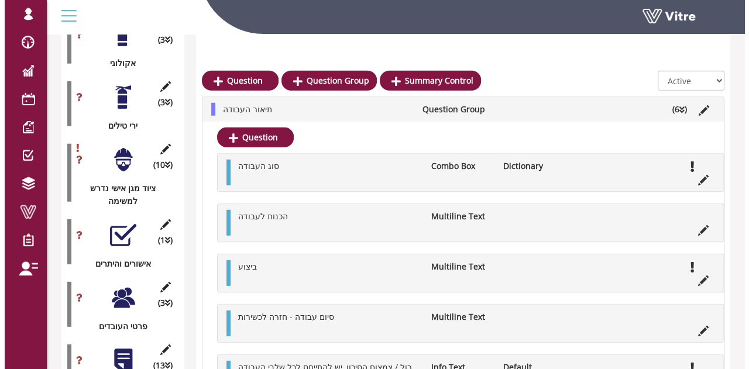
scroll to position [1522, 0]
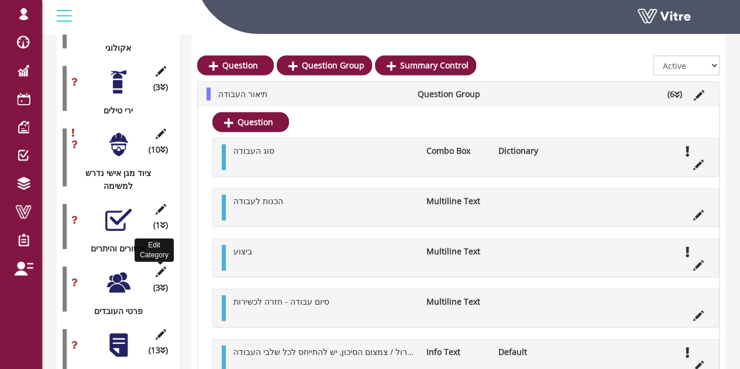
click at [161, 267] on icon at bounding box center [160, 272] width 15 height 11
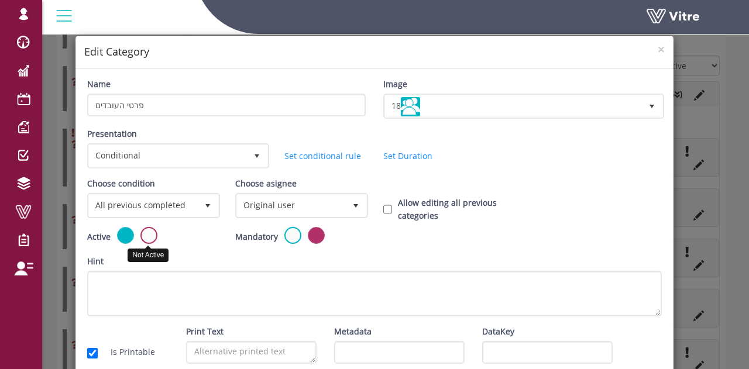
click at [140, 236] on label at bounding box center [148, 235] width 17 height 17
click at [0, 0] on input "radio" at bounding box center [0, 0] width 0 height 0
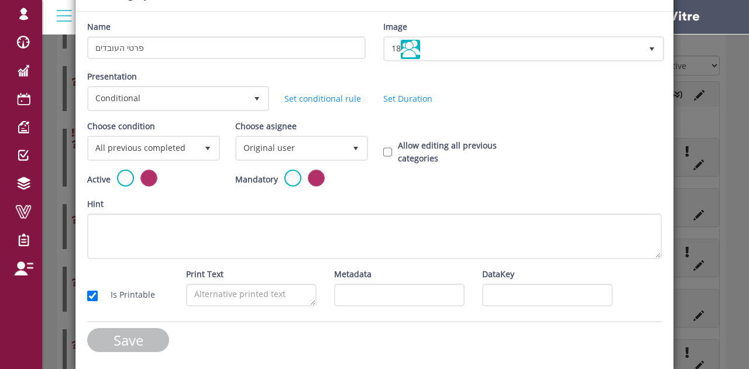
click at [134, 330] on input "Save" at bounding box center [128, 340] width 82 height 24
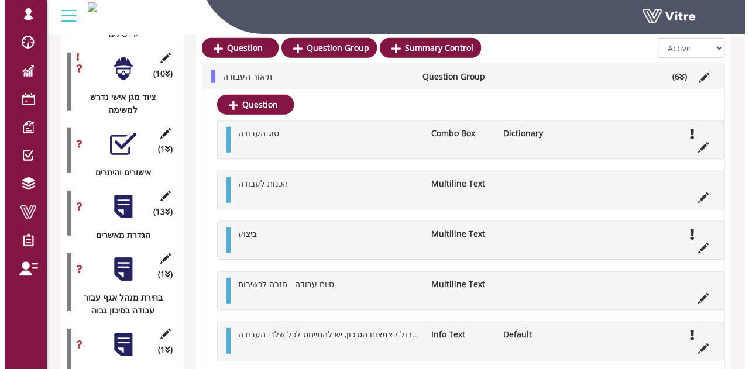
scroll to position [1580, 0]
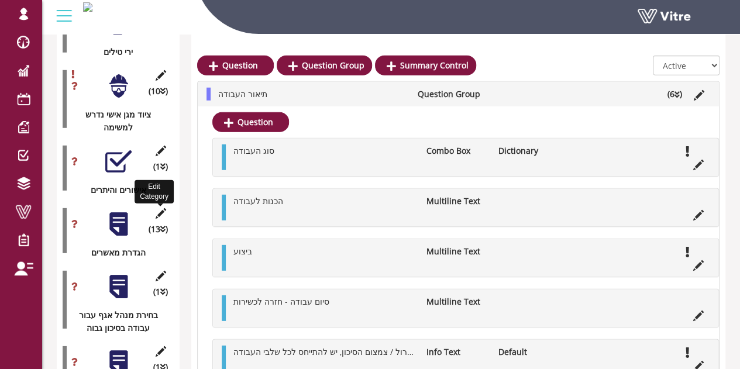
click at [160, 208] on icon at bounding box center [160, 213] width 15 height 11
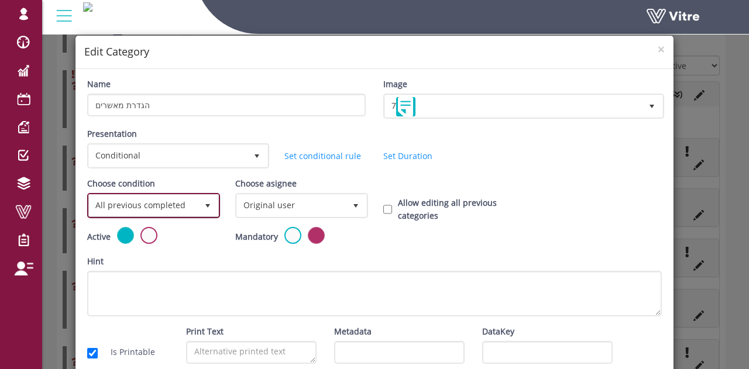
click at [203, 202] on span "select" at bounding box center [207, 205] width 9 height 9
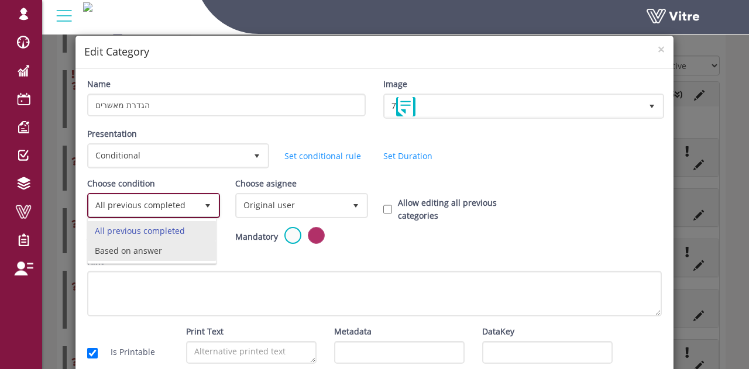
click at [191, 243] on li "Based on answer" at bounding box center [152, 251] width 128 height 20
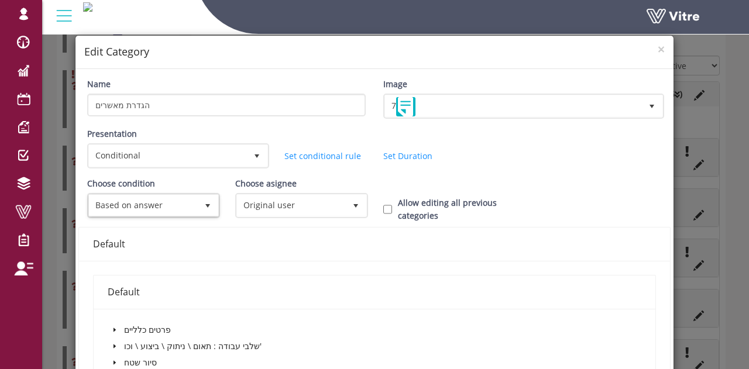
click at [112, 329] on icon "caret-down" at bounding box center [115, 330] width 6 height 6
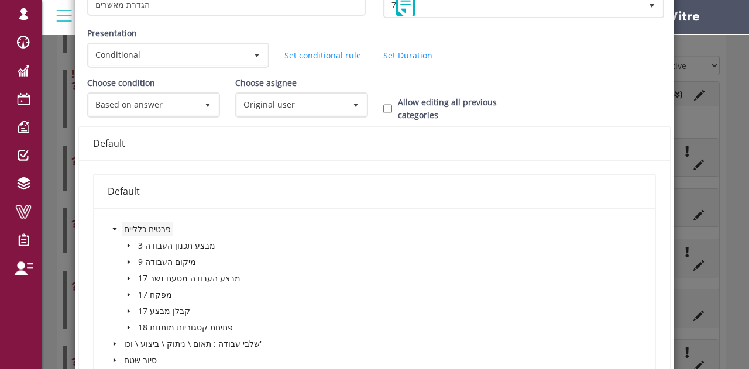
scroll to position [117, 0]
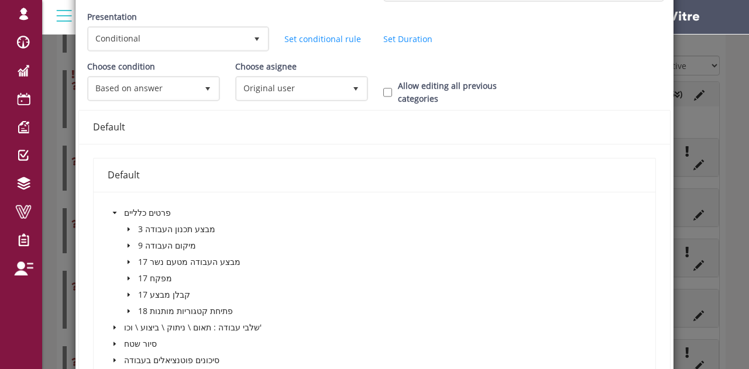
click at [126, 313] on icon "caret-down" at bounding box center [129, 311] width 6 height 6
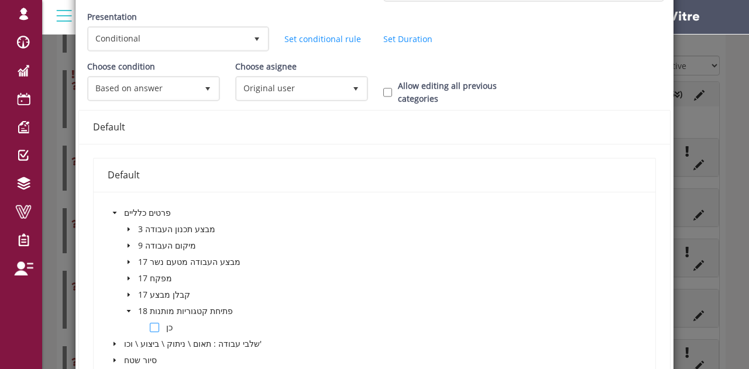
click at [150, 327] on span at bounding box center [154, 327] width 9 height 9
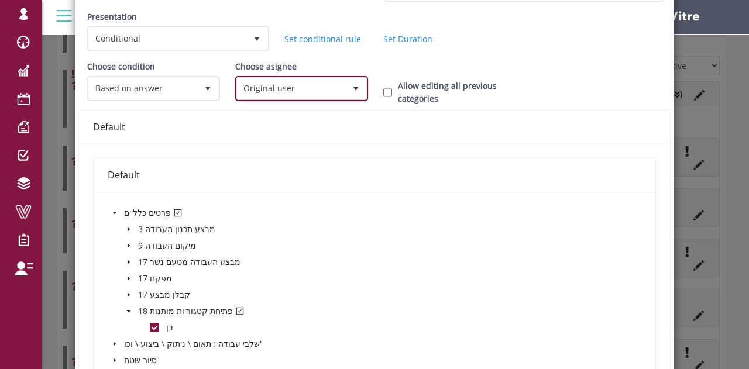
click at [260, 88] on span "Original user" at bounding box center [291, 88] width 108 height 21
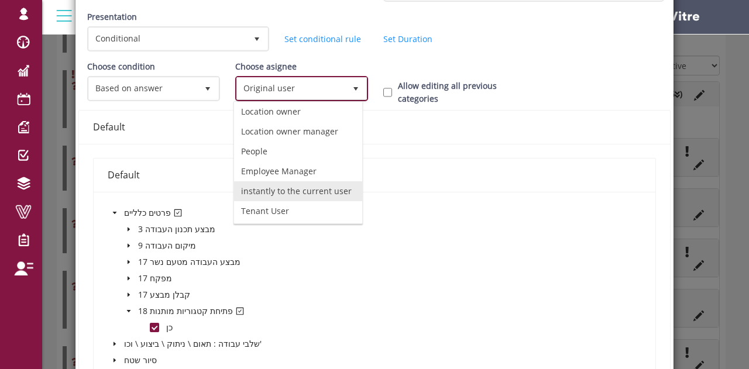
scroll to position [95, 0]
click at [274, 182] on li "instantly to the current user" at bounding box center [298, 191] width 128 height 20
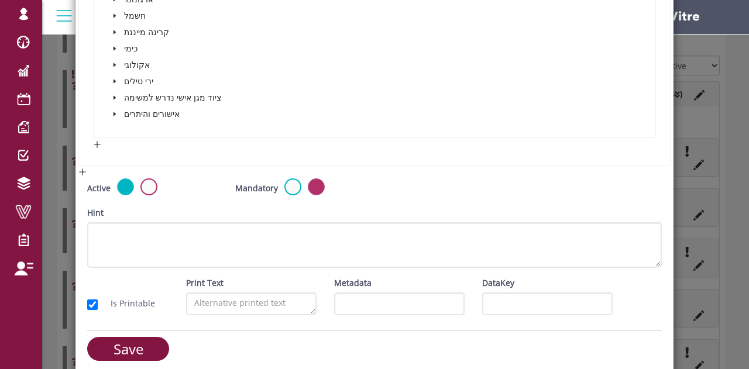
scroll to position [682, 0]
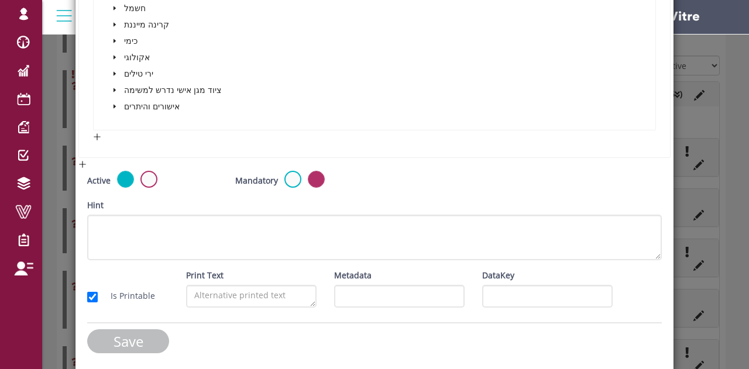
click at [149, 331] on input "Save" at bounding box center [128, 341] width 82 height 24
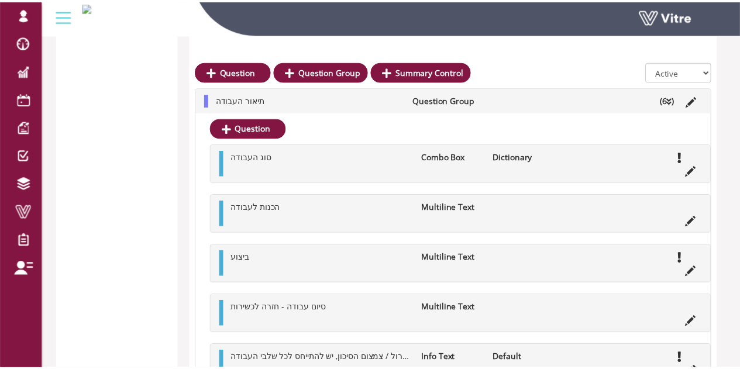
scroll to position [1580, 0]
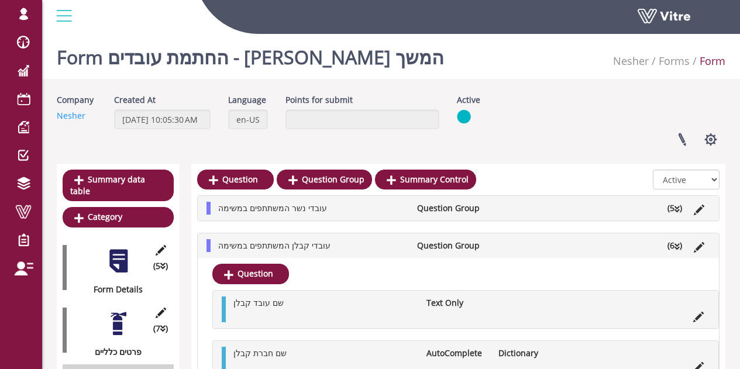
scroll to position [59, 0]
